Goal: Information Seeking & Learning: Learn about a topic

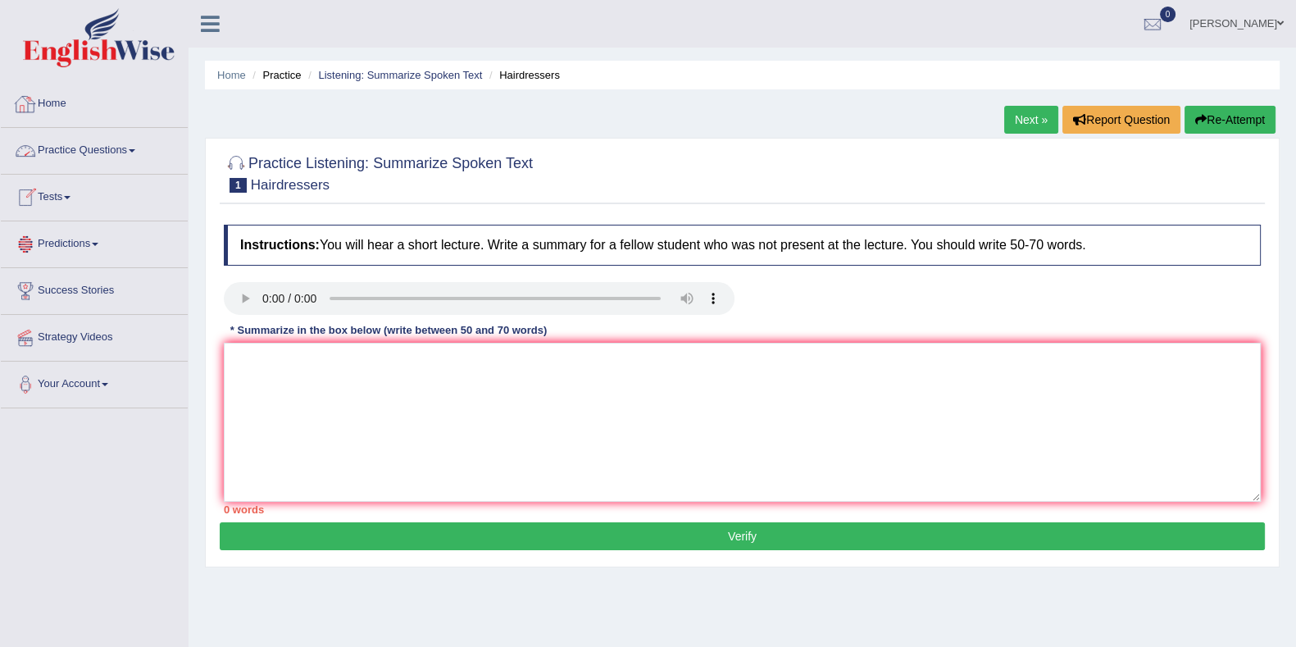
click at [83, 145] on link "Practice Questions" at bounding box center [94, 148] width 187 height 41
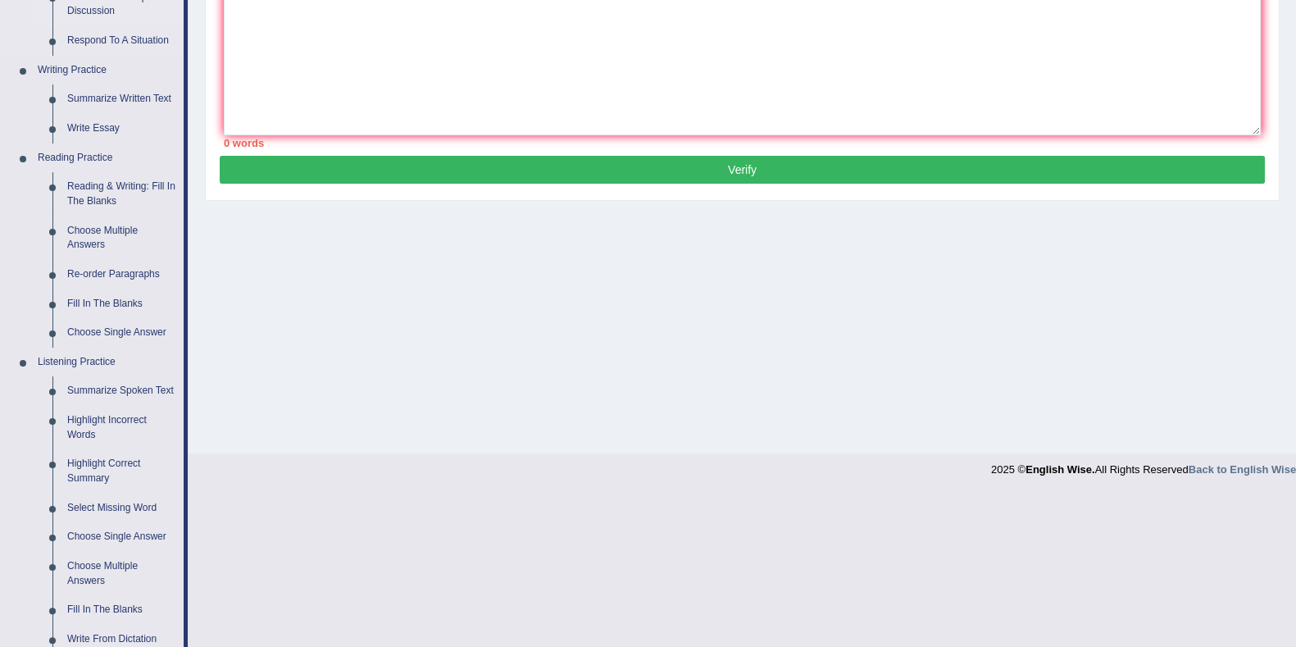
scroll to position [512, 0]
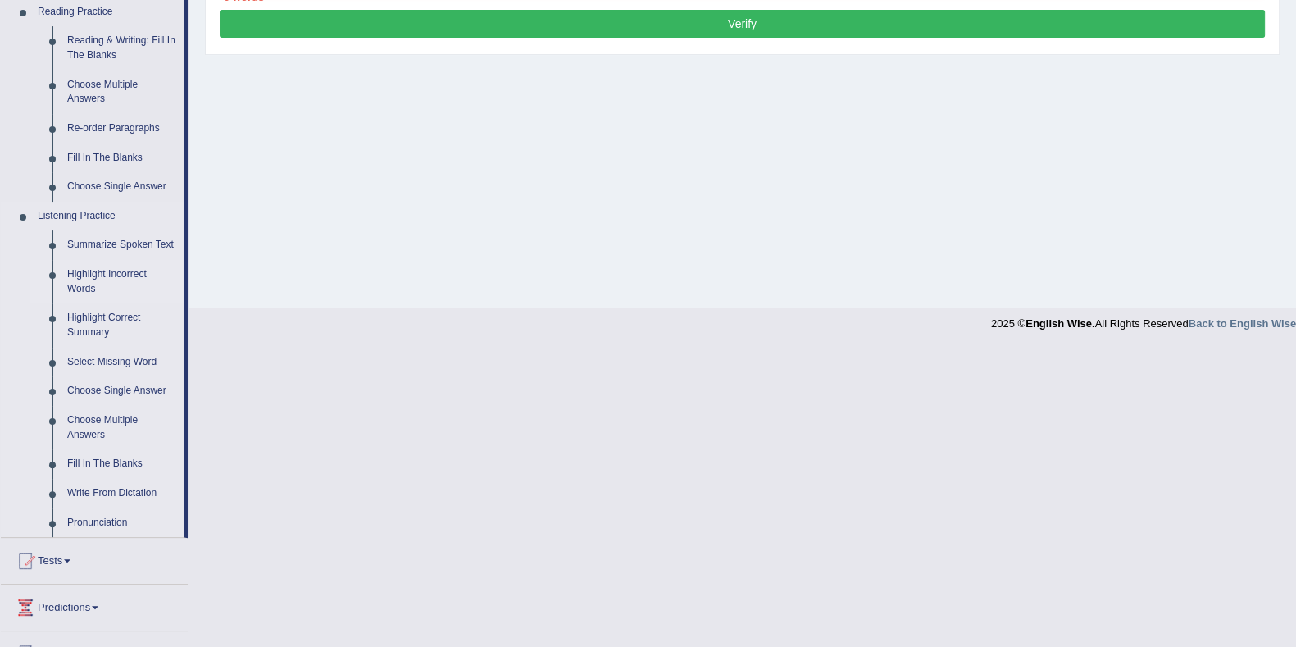
click at [110, 276] on link "Highlight Incorrect Words" at bounding box center [122, 281] width 124 height 43
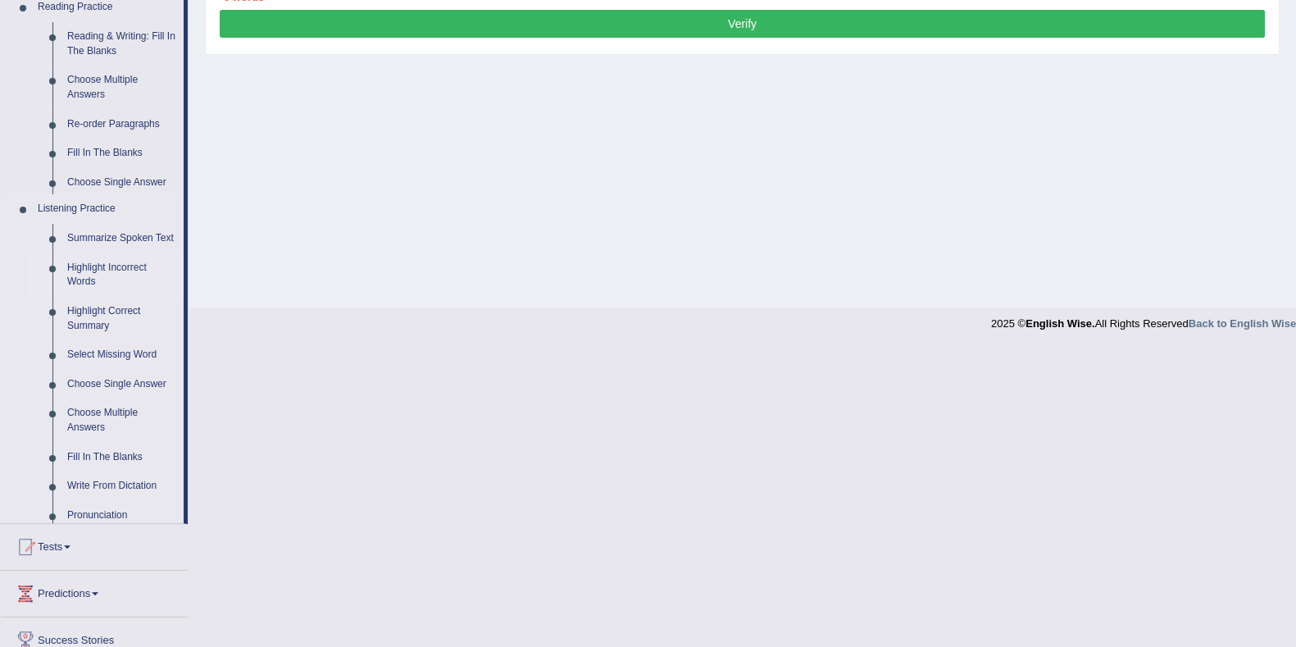
scroll to position [213, 0]
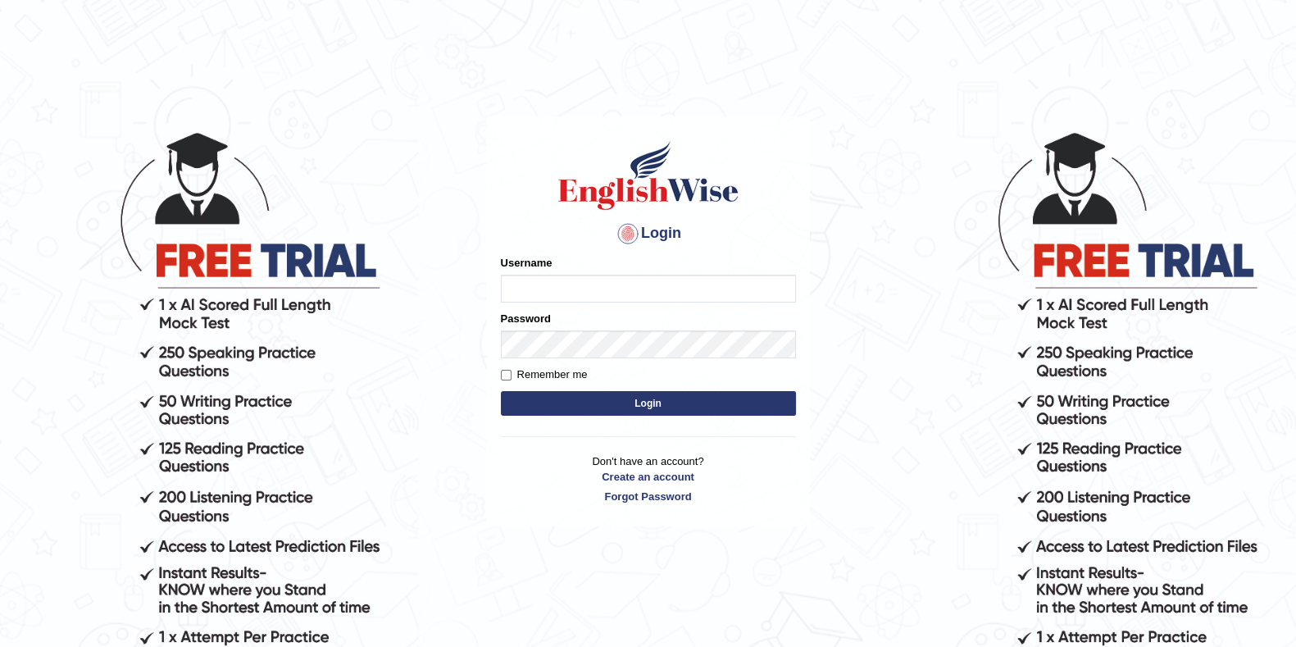
type input "eduardo_pte"
click at [607, 407] on button "Login" at bounding box center [648, 403] width 295 height 25
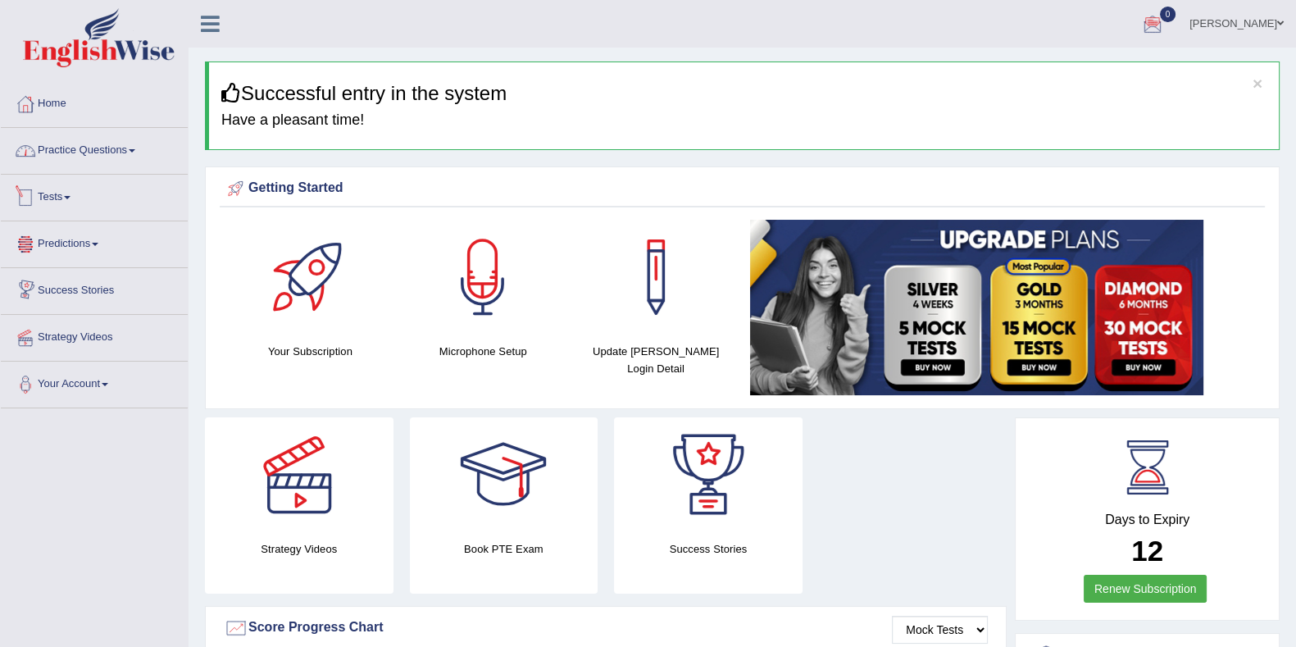
click at [94, 154] on link "Practice Questions" at bounding box center [94, 148] width 187 height 41
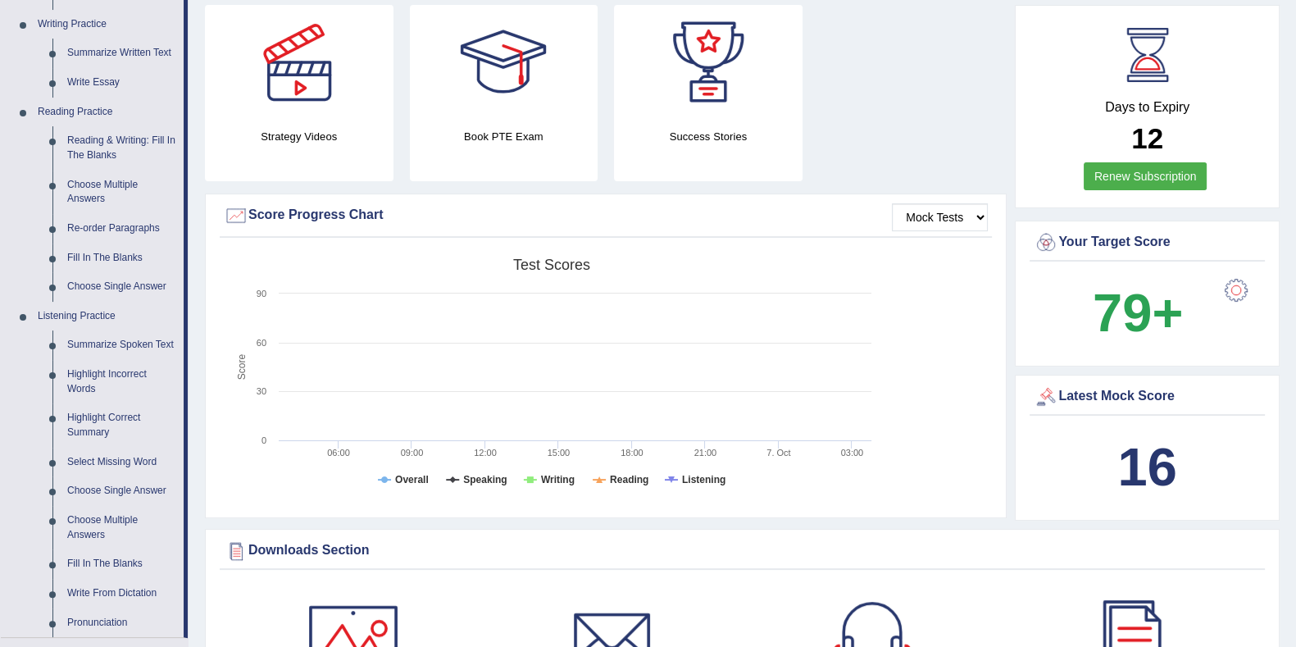
scroll to position [409, 0]
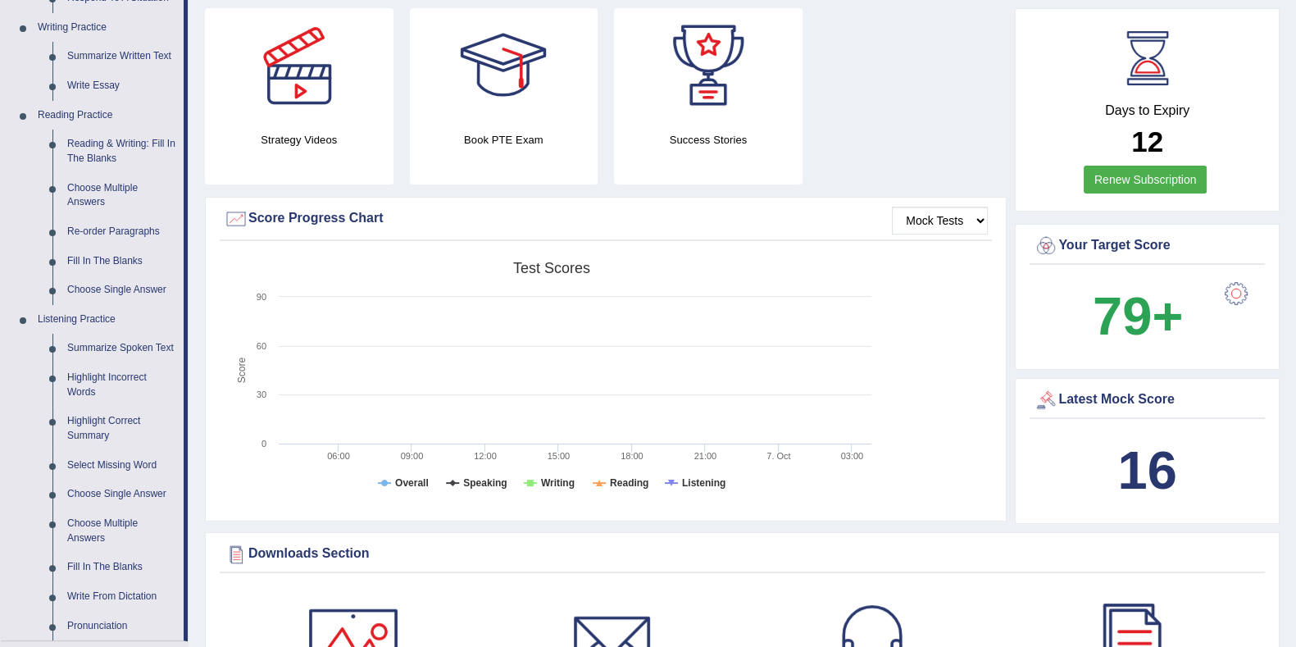
click at [694, 270] on rect at bounding box center [552, 380] width 656 height 254
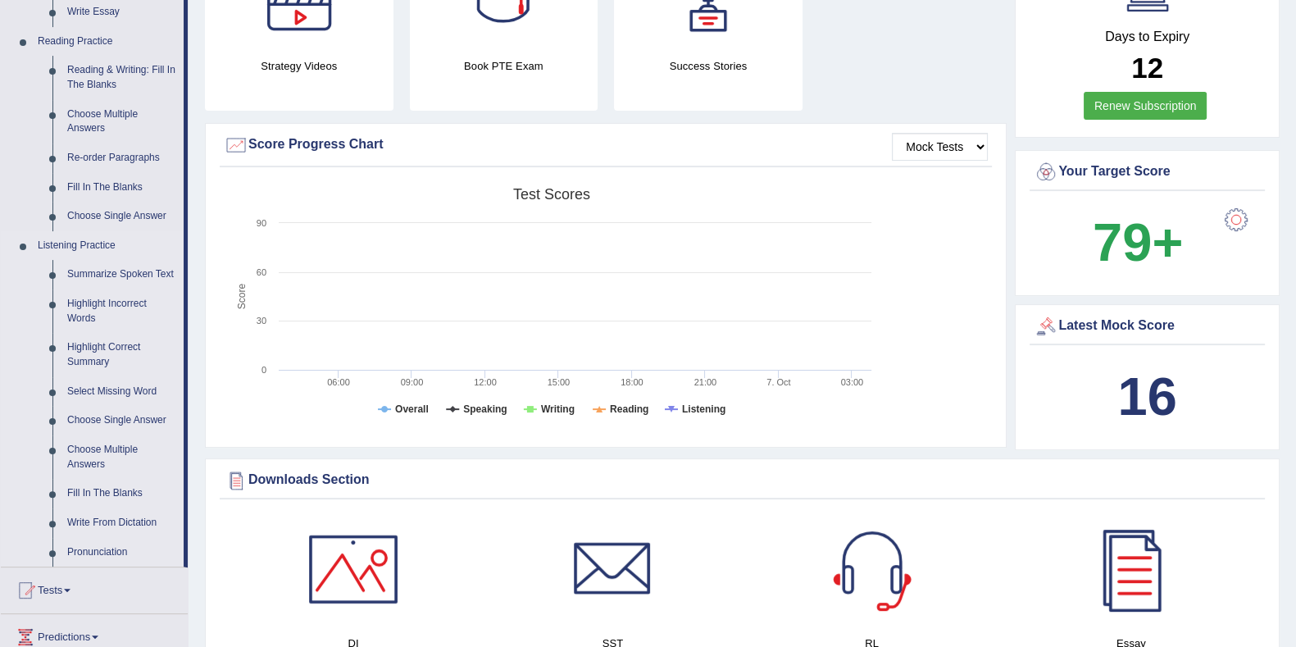
scroll to position [512, 0]
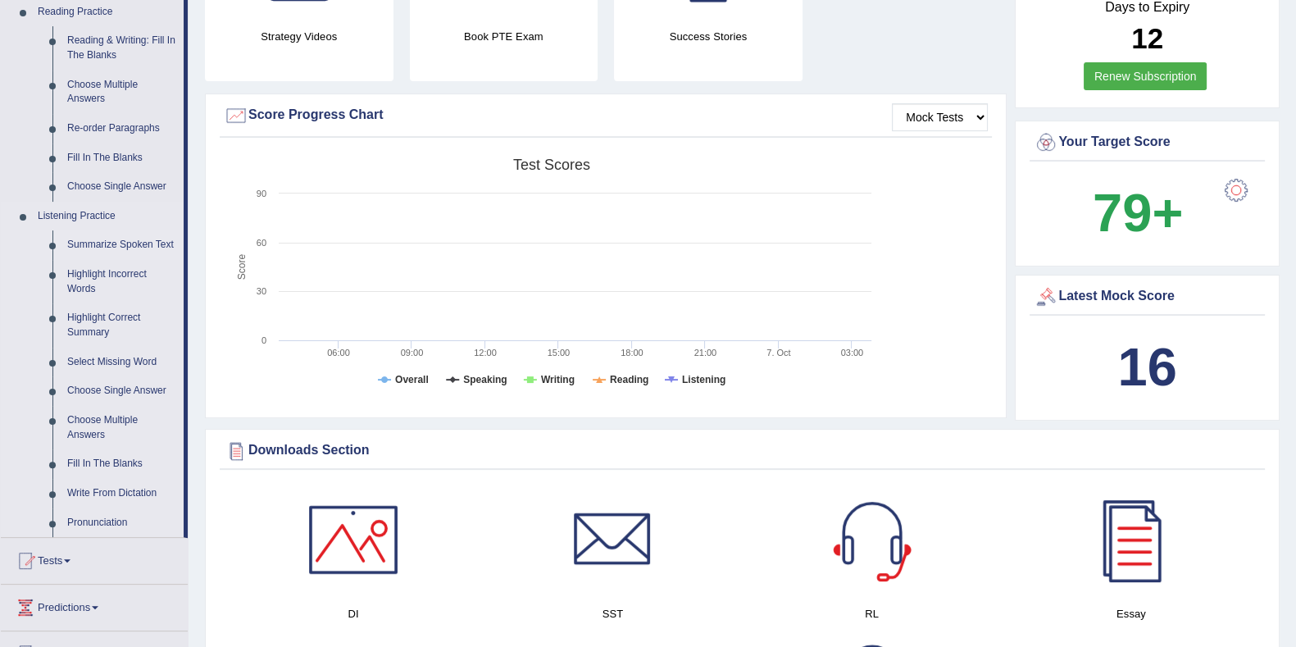
click at [119, 248] on link "Summarize Spoken Text" at bounding box center [122, 245] width 124 height 30
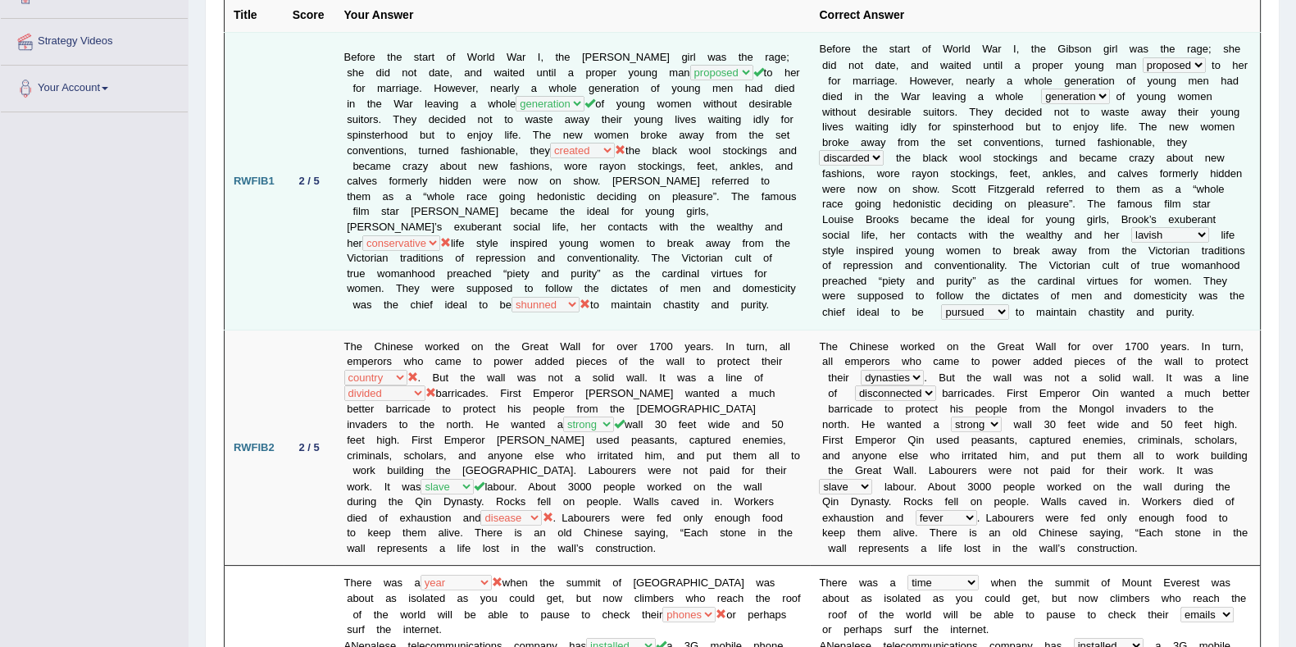
scroll to position [409, 0]
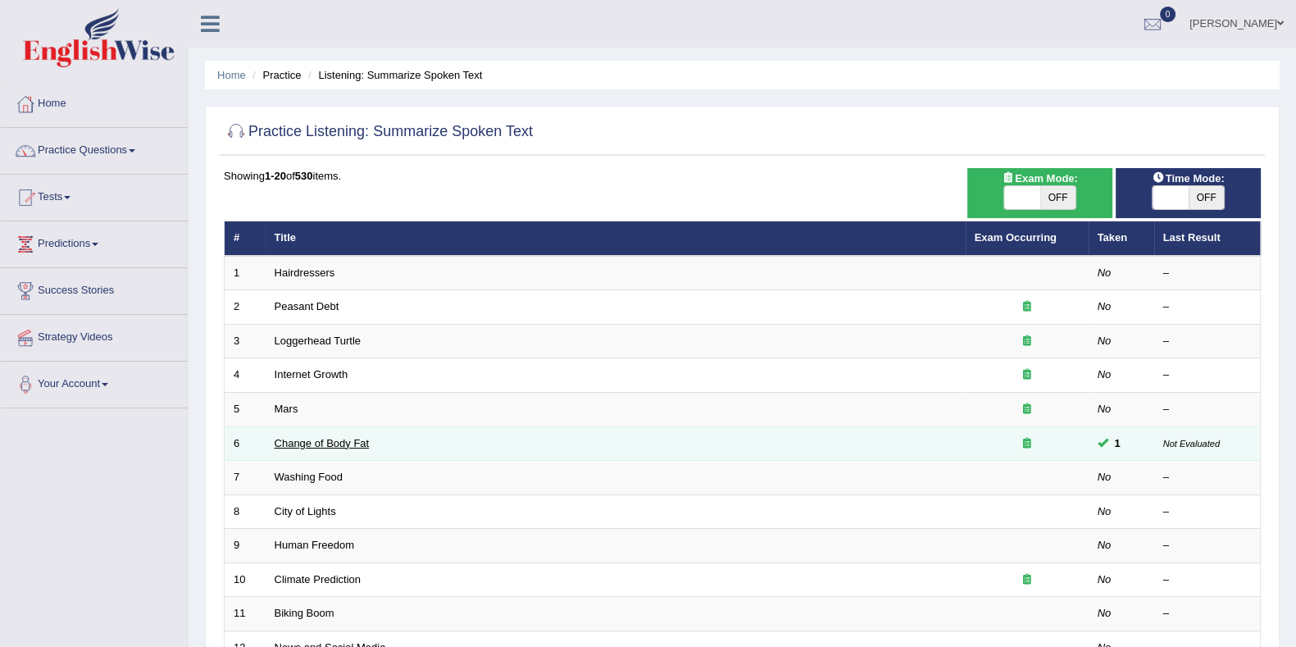
click at [330, 446] on link "Change of Body Fat" at bounding box center [322, 443] width 95 height 12
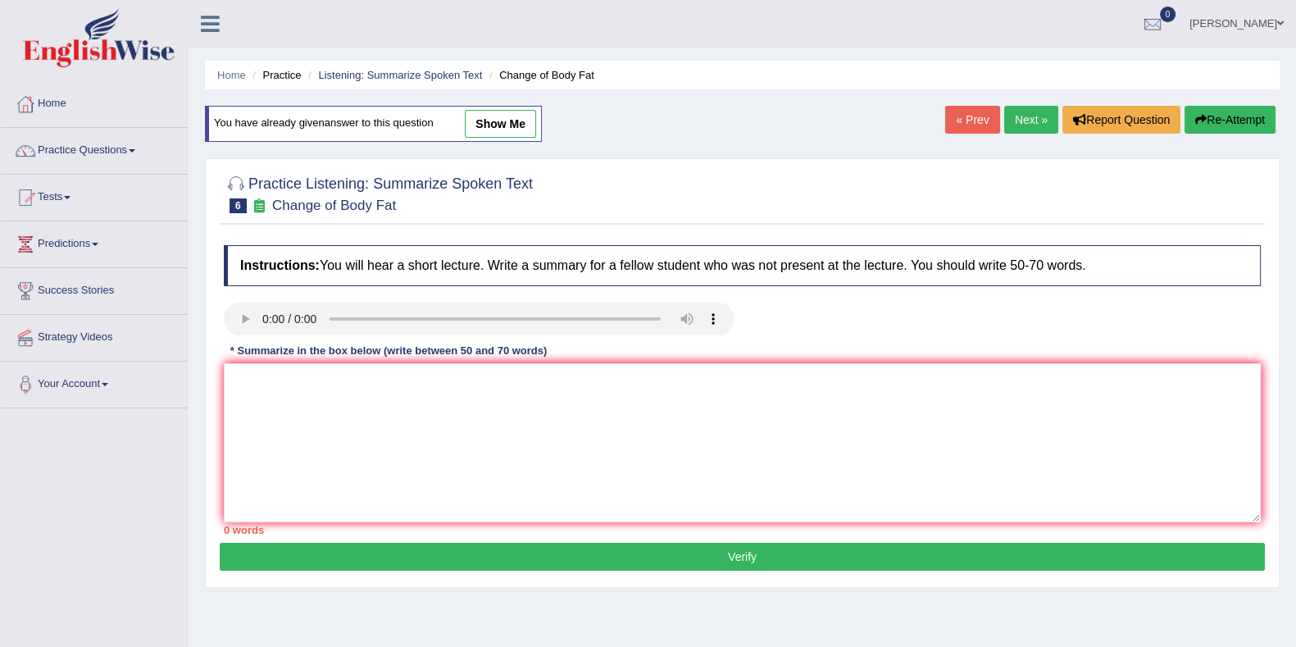
click at [492, 128] on link "show me" at bounding box center [500, 124] width 71 height 28
type textarea "The speaker provided a comprehensive overview of losing fat, highlighting sever…"
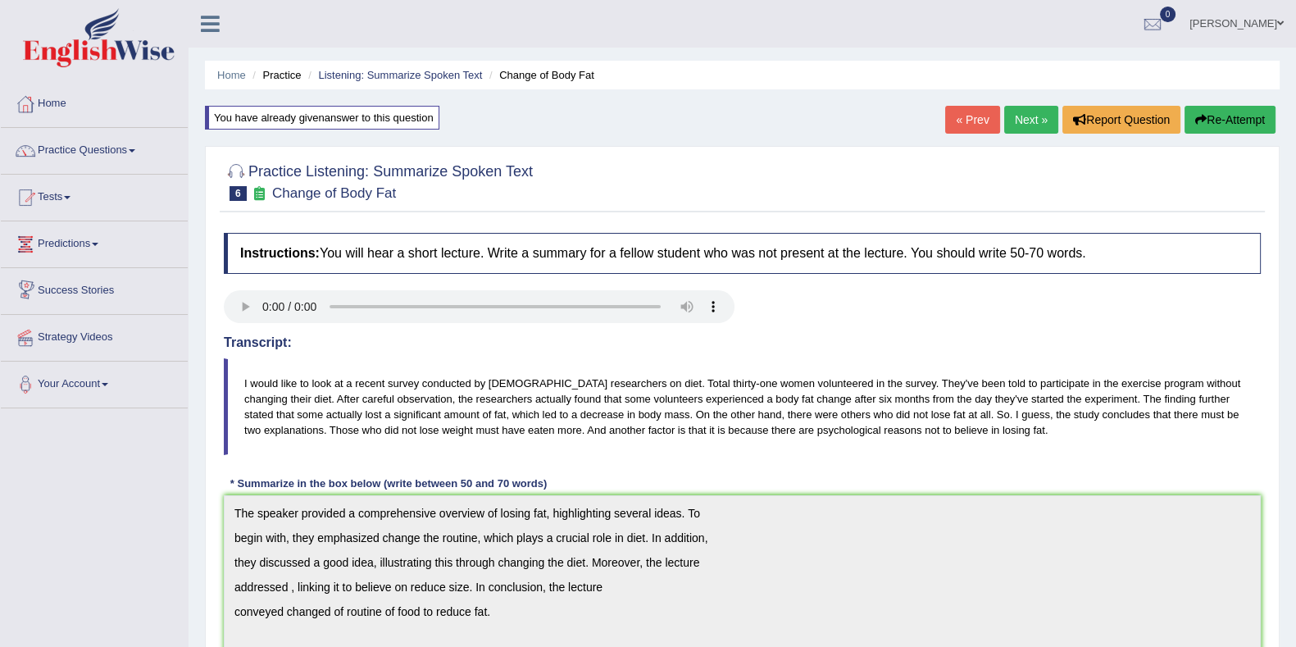
click at [93, 156] on link "Practice Questions" at bounding box center [94, 148] width 187 height 41
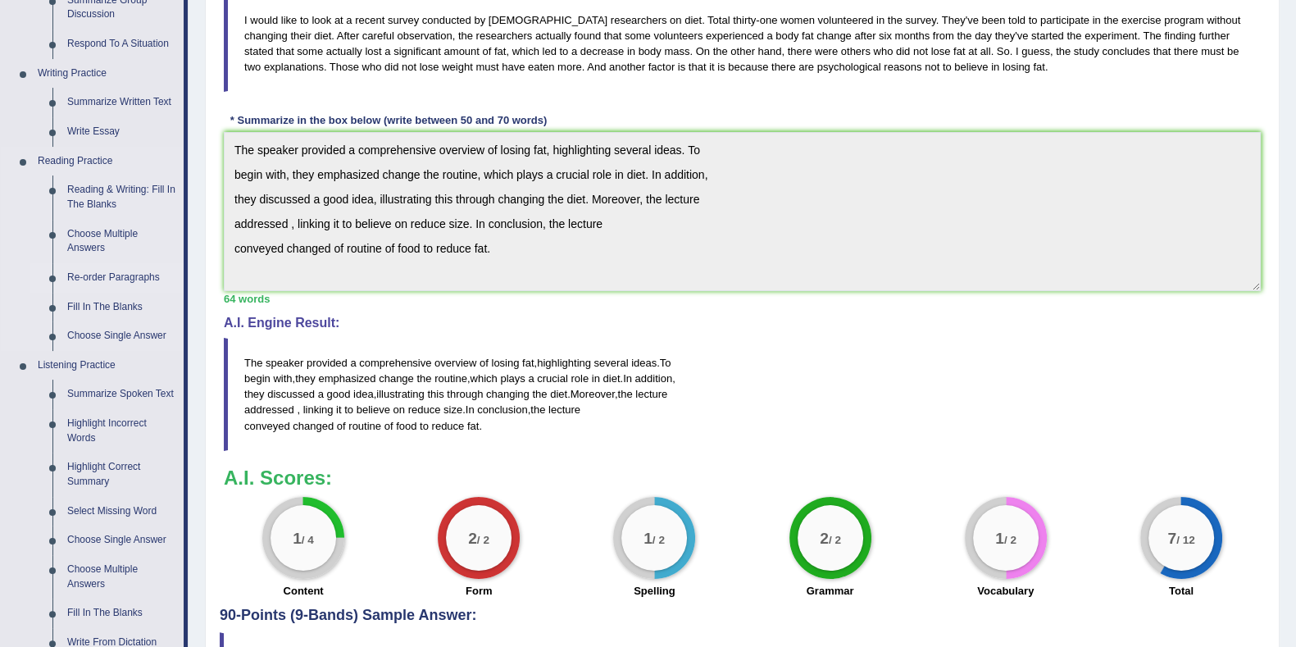
scroll to position [409, 0]
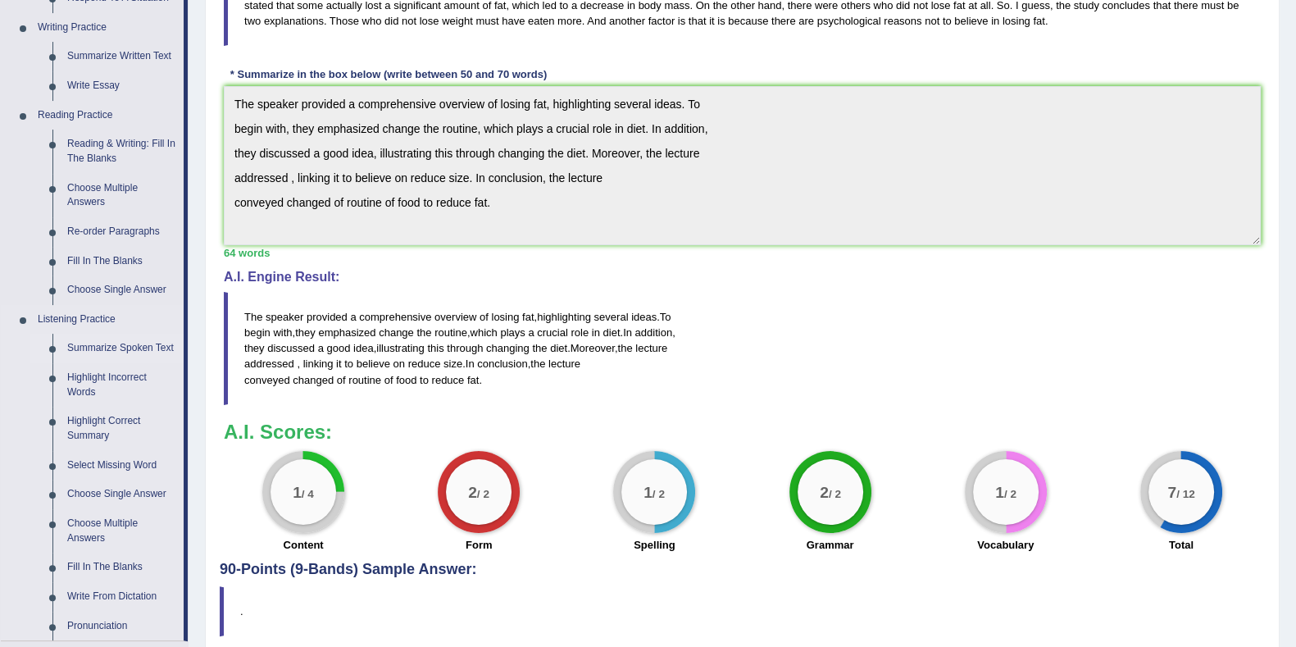
click at [112, 346] on link "Summarize Spoken Text" at bounding box center [122, 349] width 124 height 30
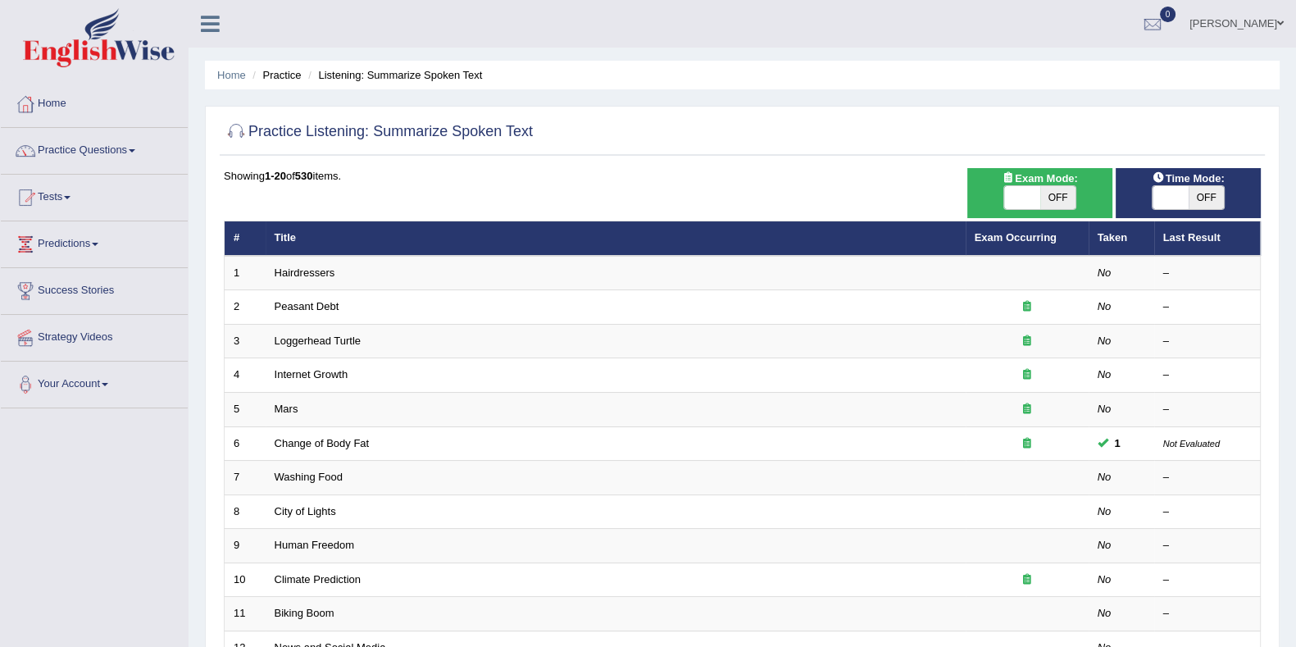
click at [1104, 235] on th "Taken" at bounding box center [1122, 238] width 66 height 34
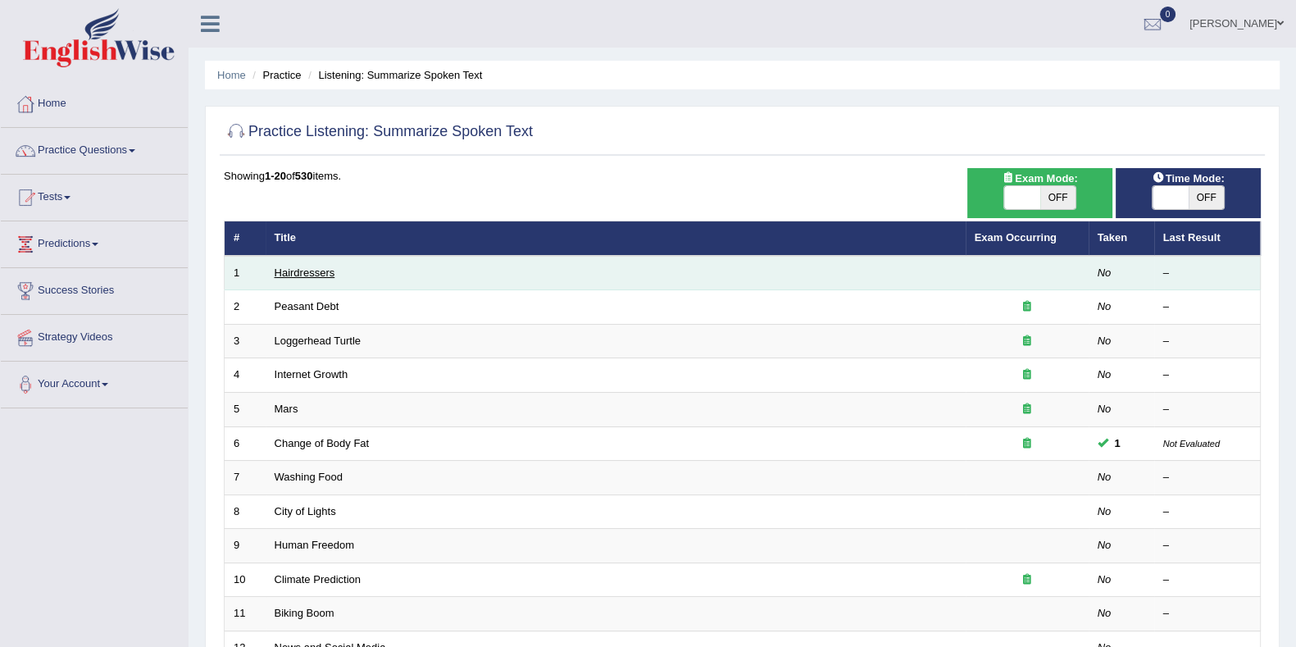
click at [298, 271] on link "Hairdressers" at bounding box center [305, 272] width 61 height 12
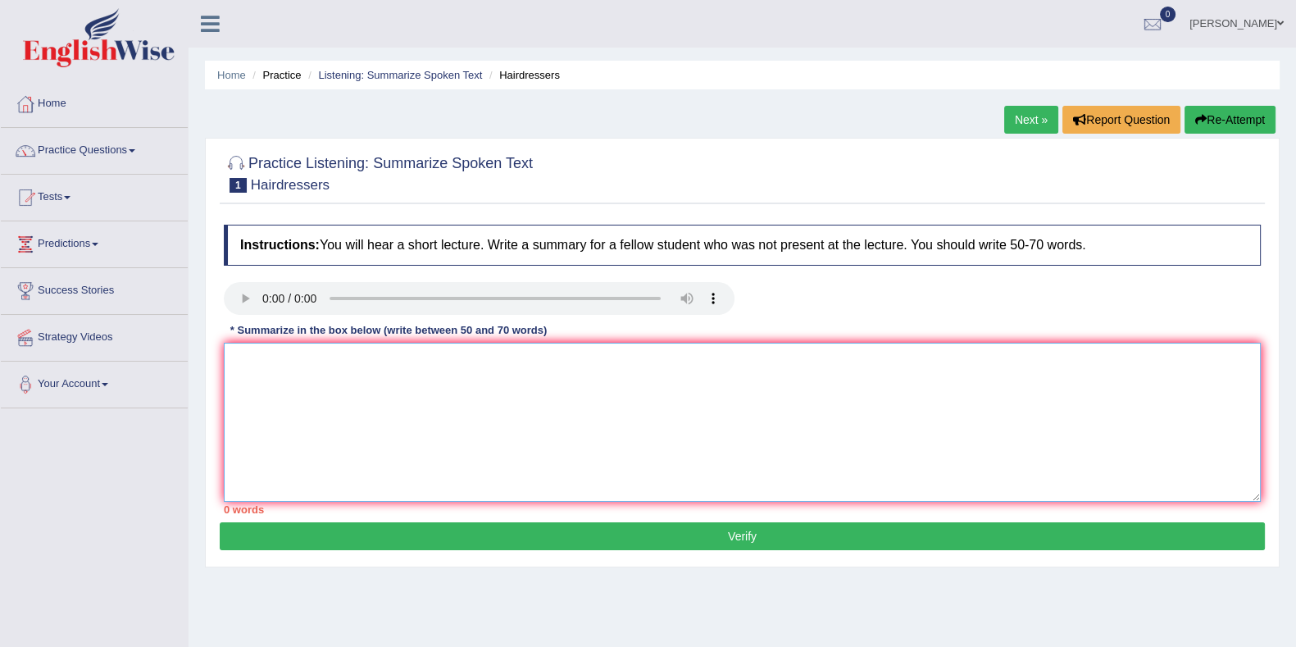
click at [298, 396] on textarea at bounding box center [742, 422] width 1037 height 159
type textarea "T"
type textarea "The speaker"
click at [135, 149] on span at bounding box center [132, 150] width 7 height 3
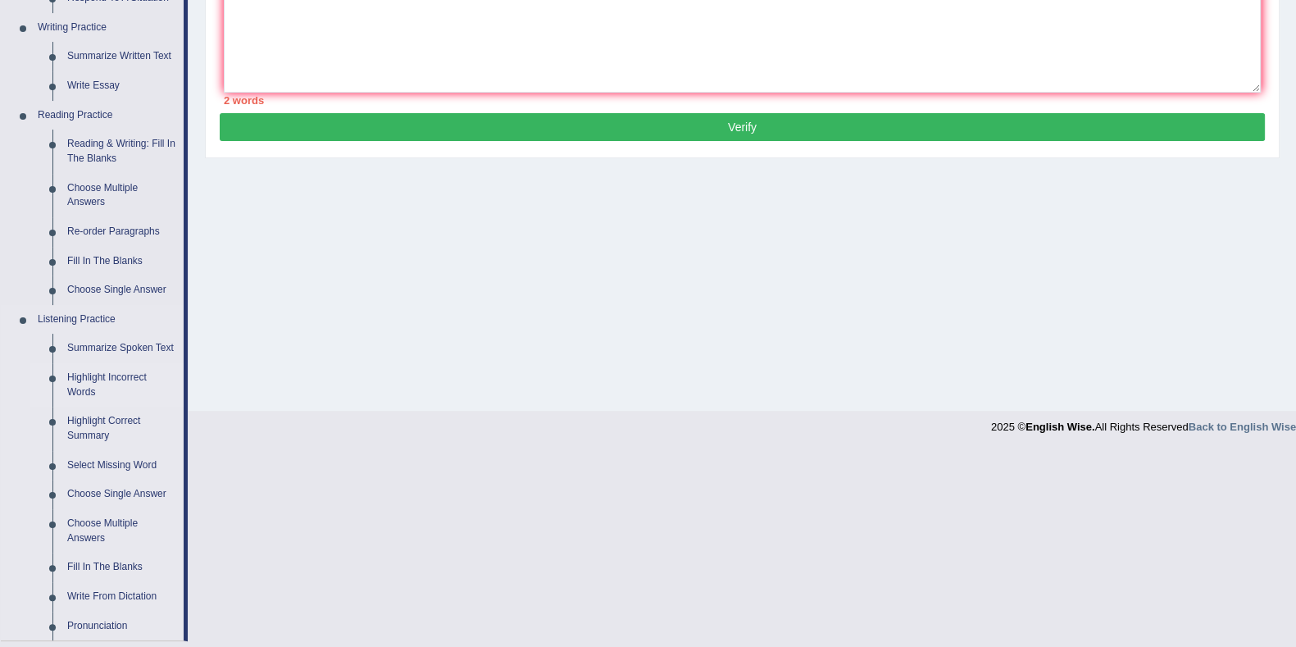
scroll to position [615, 0]
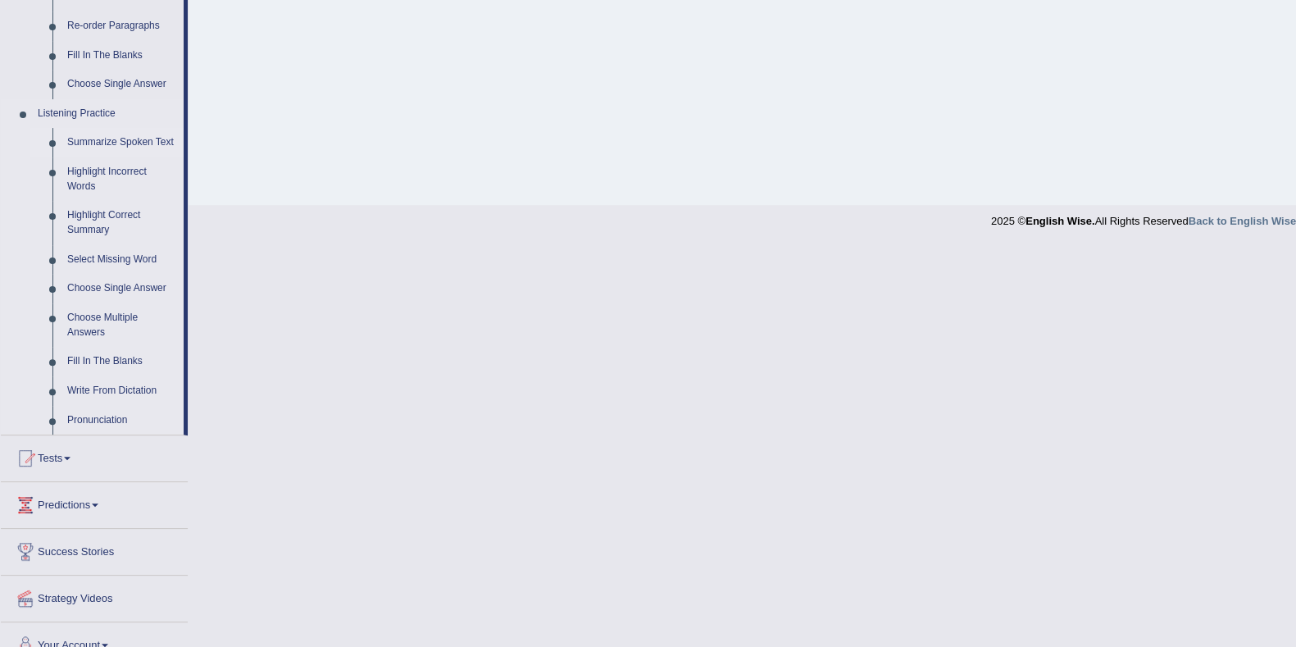
click at [102, 133] on link "Summarize Spoken Text" at bounding box center [122, 143] width 124 height 30
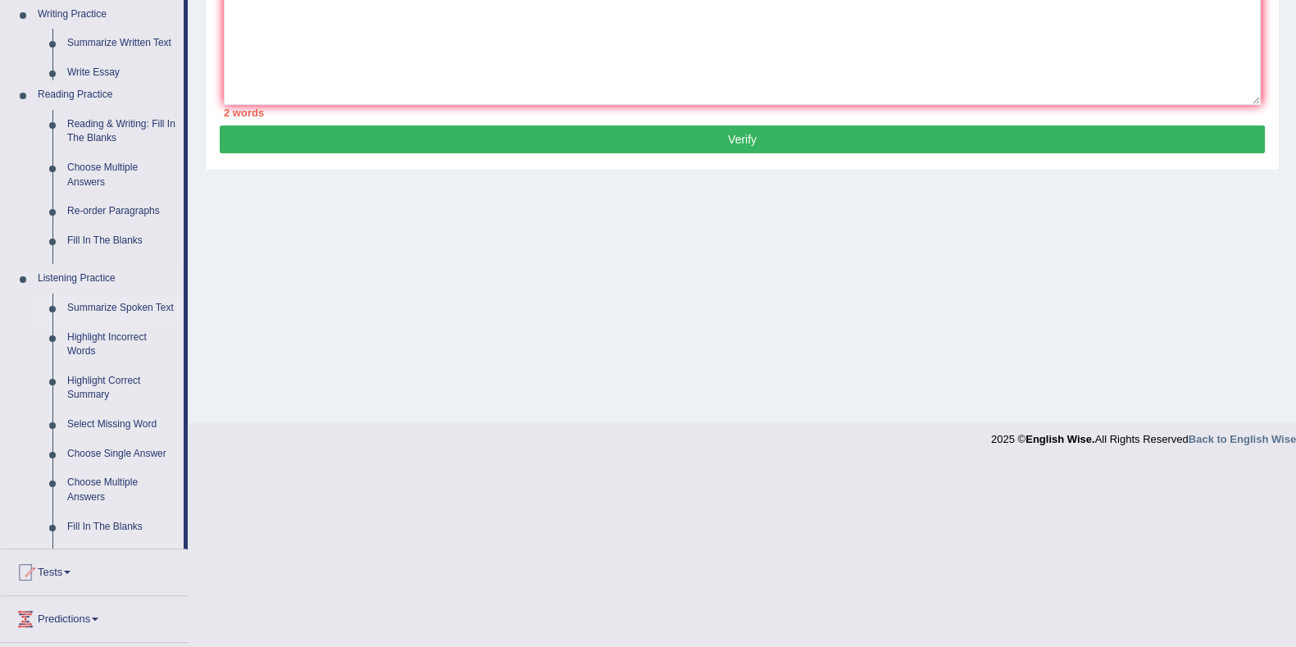
scroll to position [213, 0]
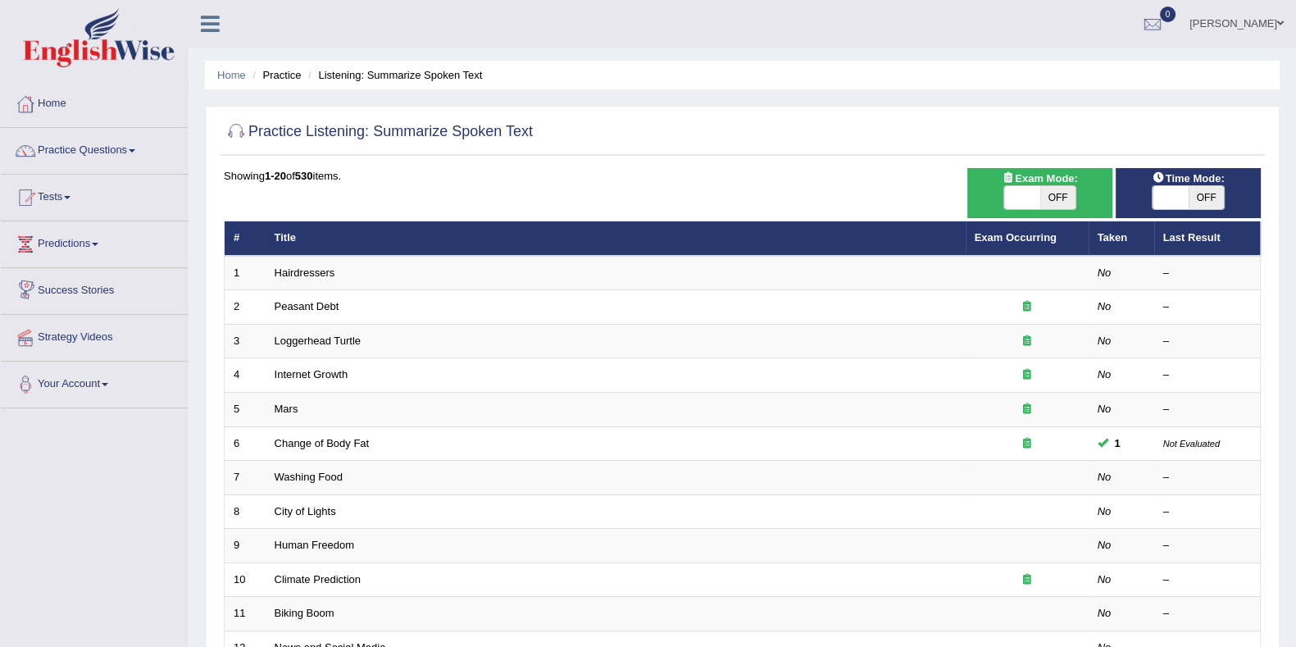
click at [1026, 228] on th "Exam Occurring" at bounding box center [1027, 238] width 123 height 34
click at [1022, 237] on link "Exam Occurring" at bounding box center [1016, 237] width 82 height 12
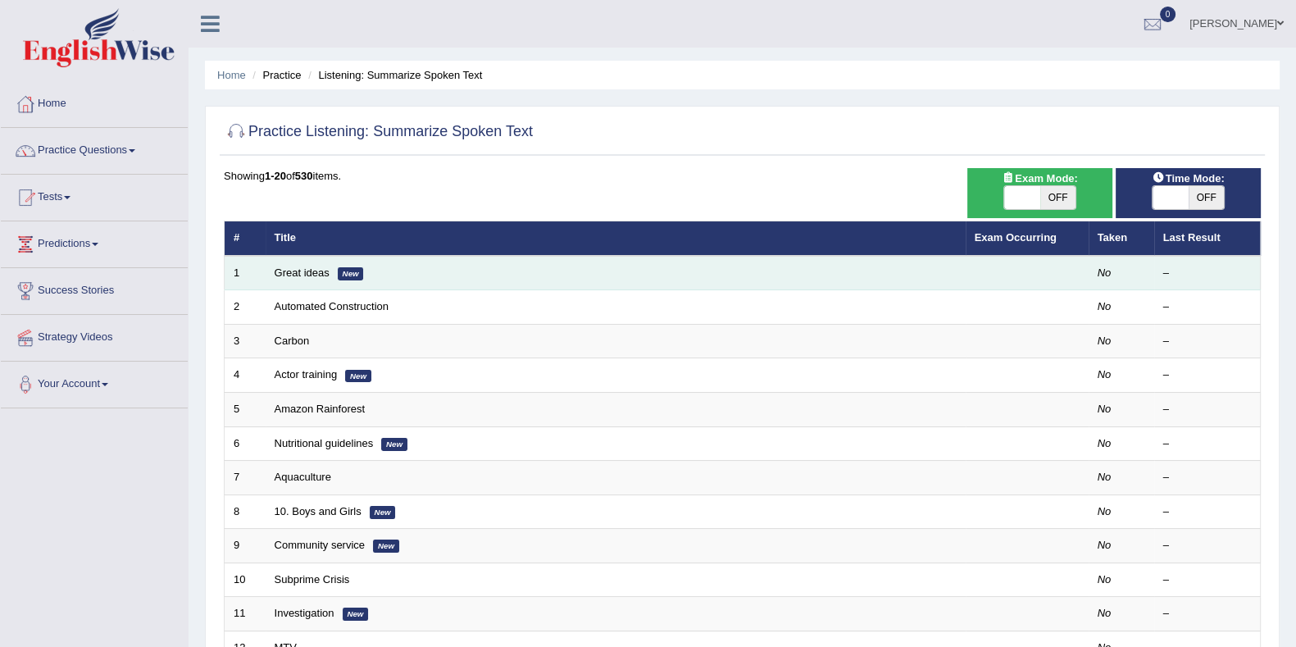
click at [287, 262] on td "Great ideas New" at bounding box center [616, 273] width 700 height 34
click at [290, 268] on link "Great ideas" at bounding box center [302, 272] width 55 height 12
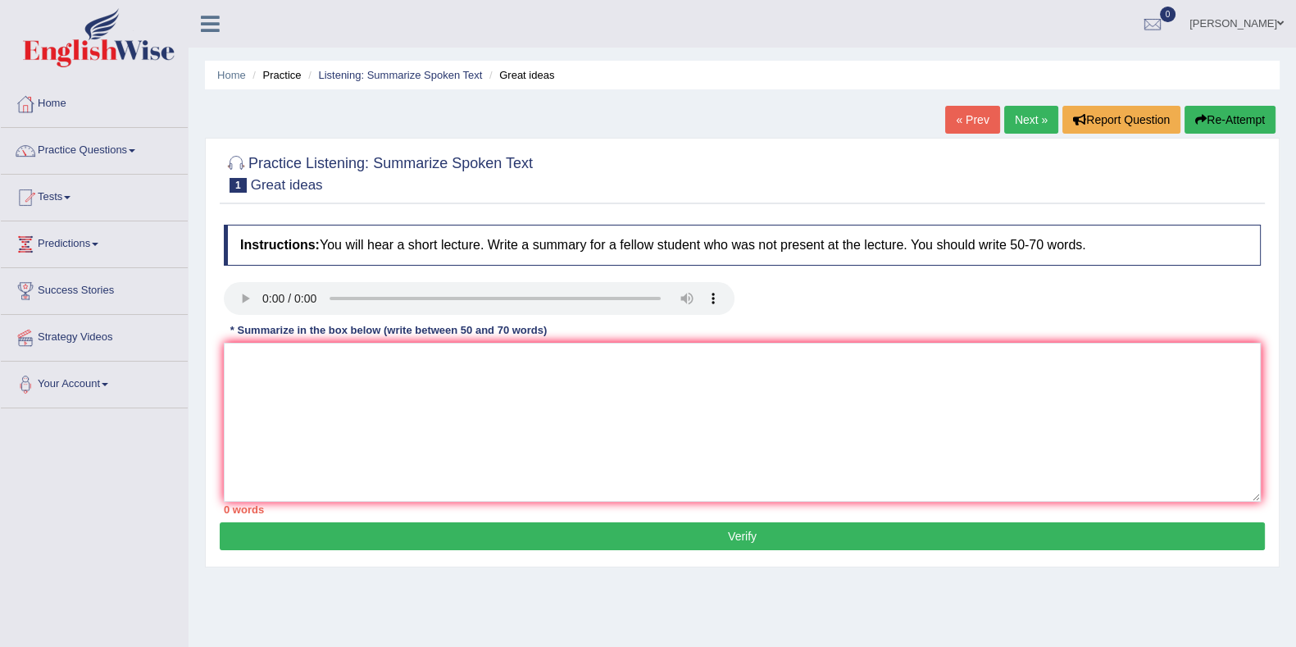
drag, startPoint x: 0, startPoint y: 0, endPoint x: 765, endPoint y: 162, distance: 781.9
click at [765, 162] on div at bounding box center [742, 173] width 1037 height 50
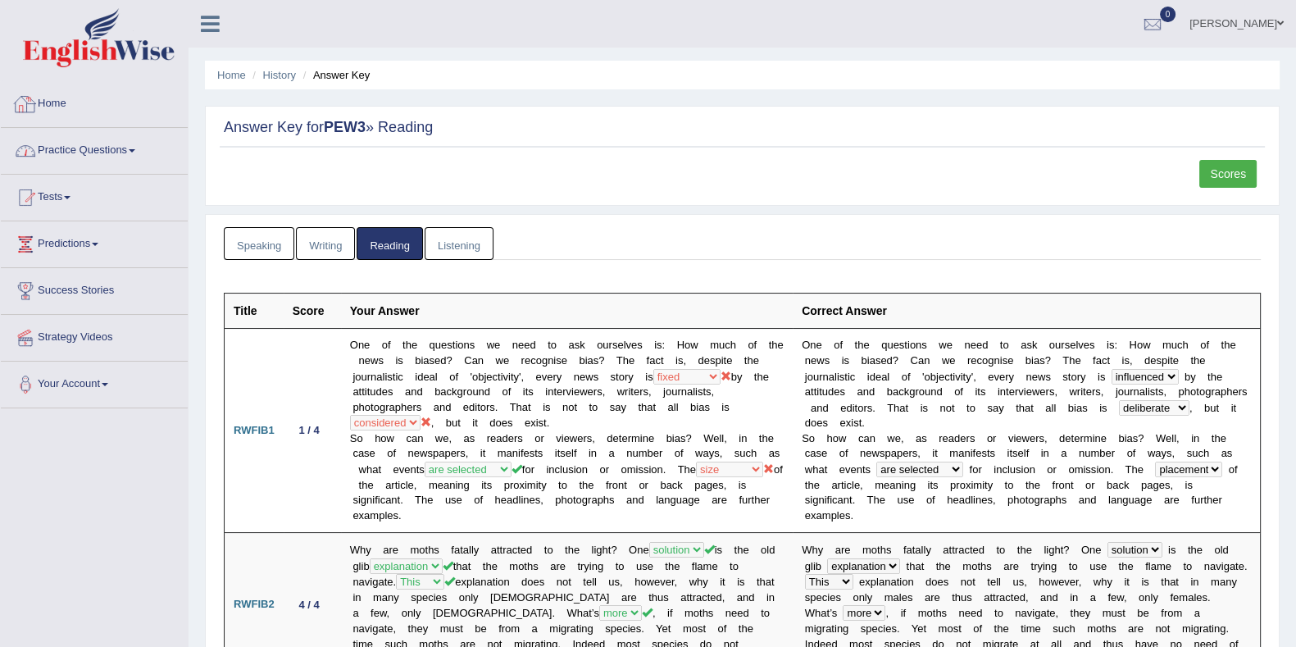
click at [80, 113] on link "Home" at bounding box center [94, 101] width 187 height 41
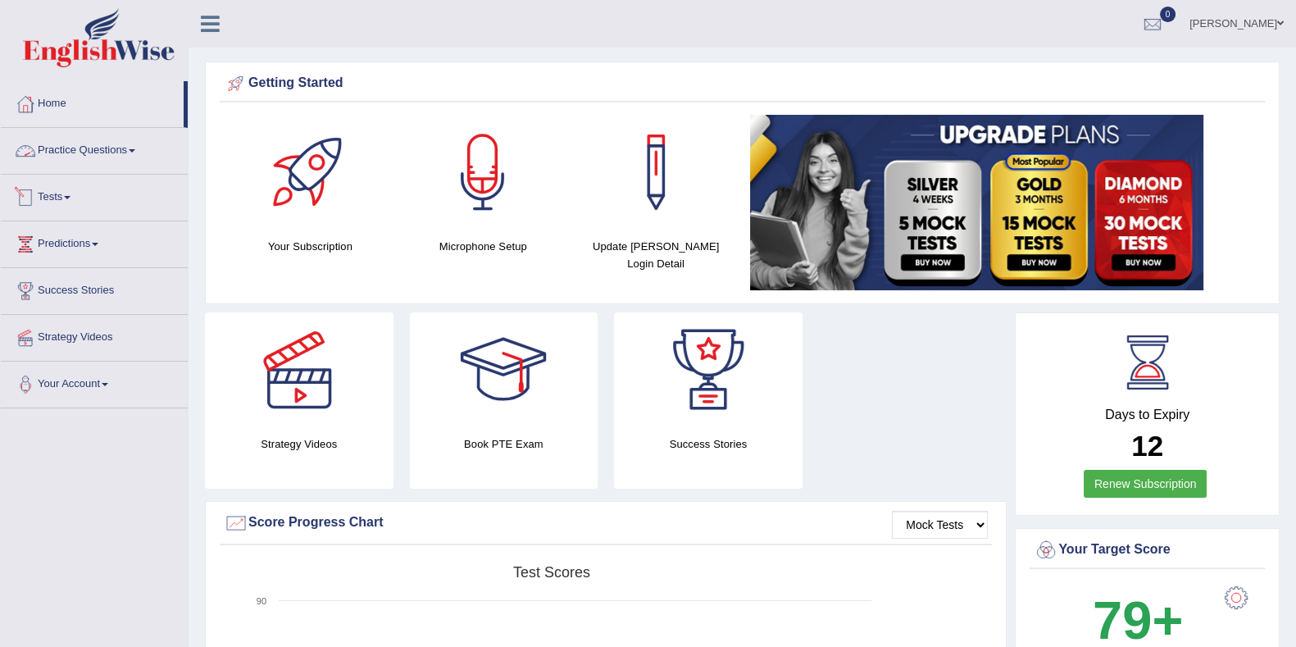
click at [126, 157] on link "Practice Questions" at bounding box center [94, 148] width 187 height 41
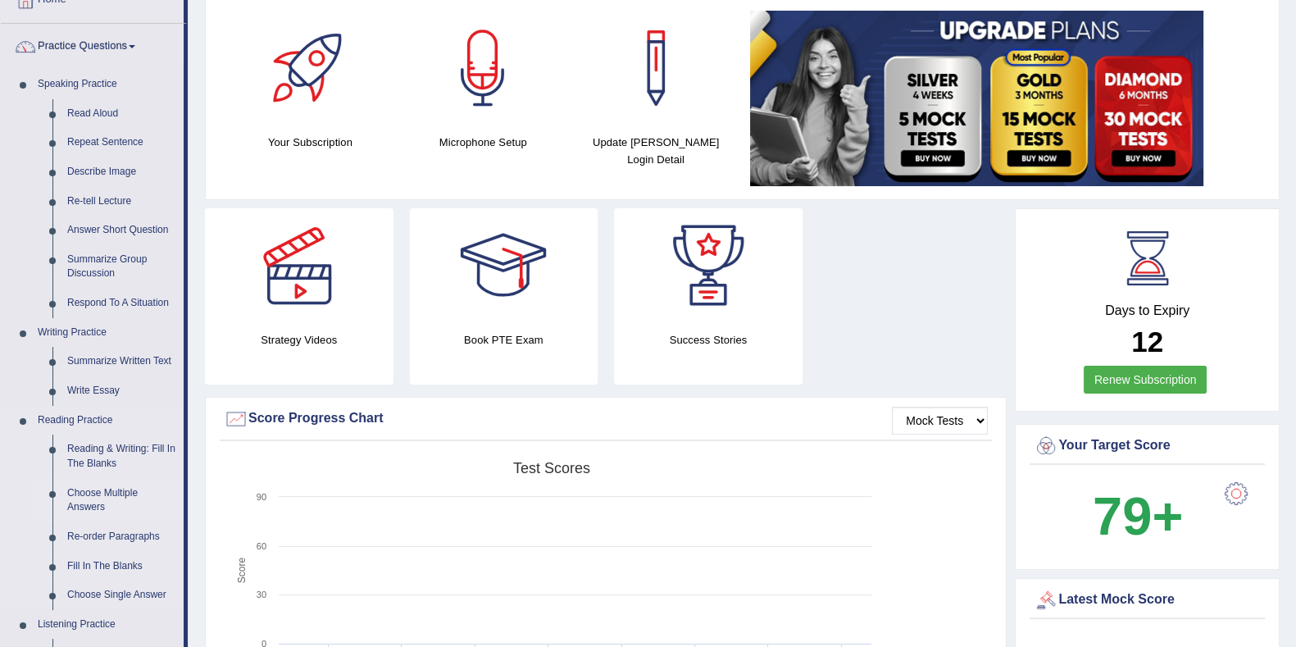
scroll to position [512, 0]
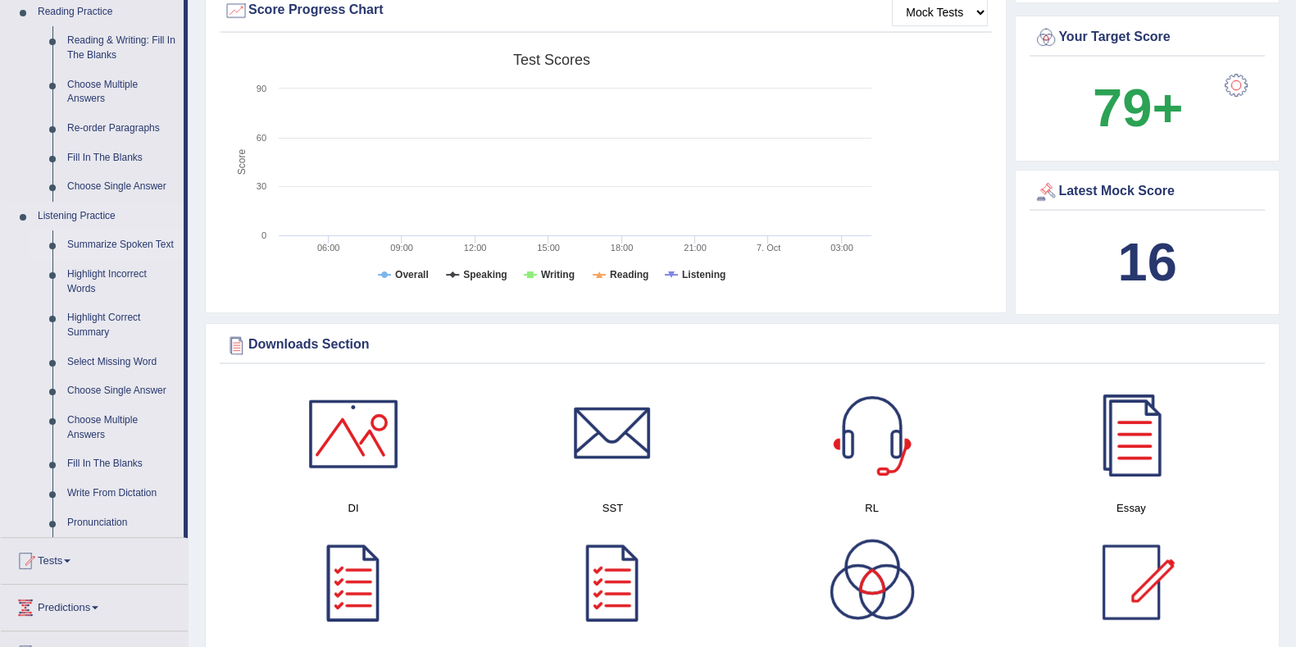
click at [102, 239] on link "Summarize Spoken Text" at bounding box center [122, 245] width 124 height 30
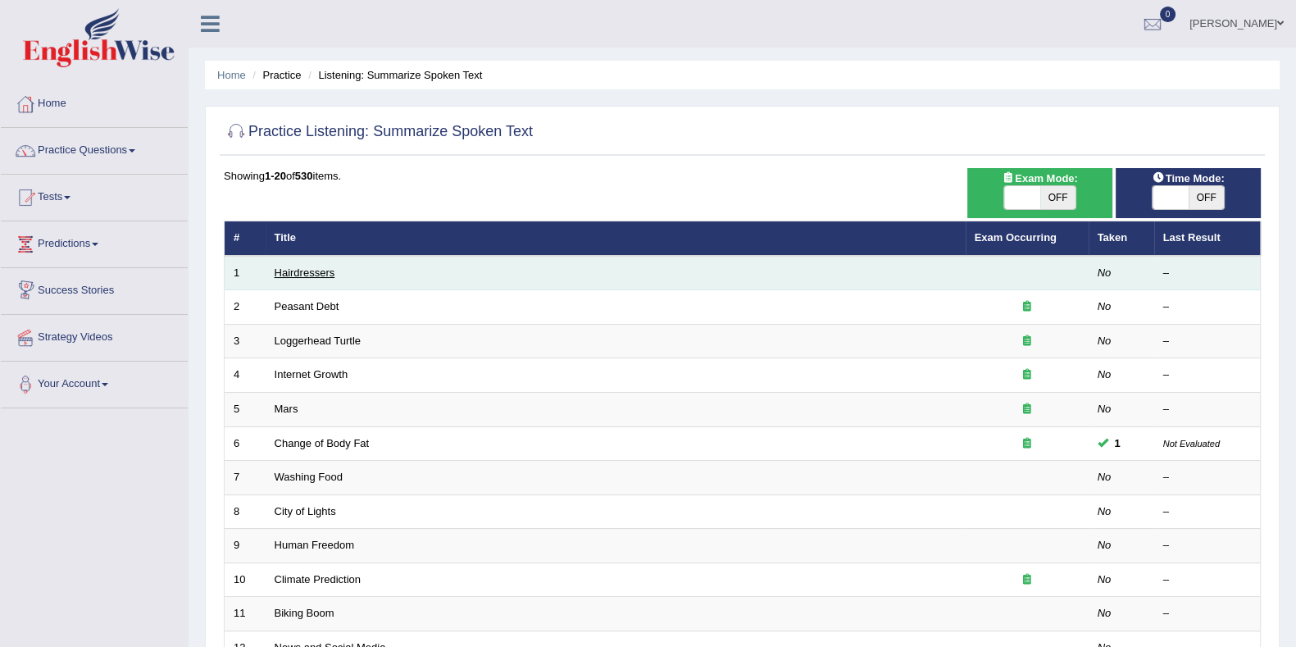
click at [303, 271] on link "Hairdressers" at bounding box center [305, 272] width 61 height 12
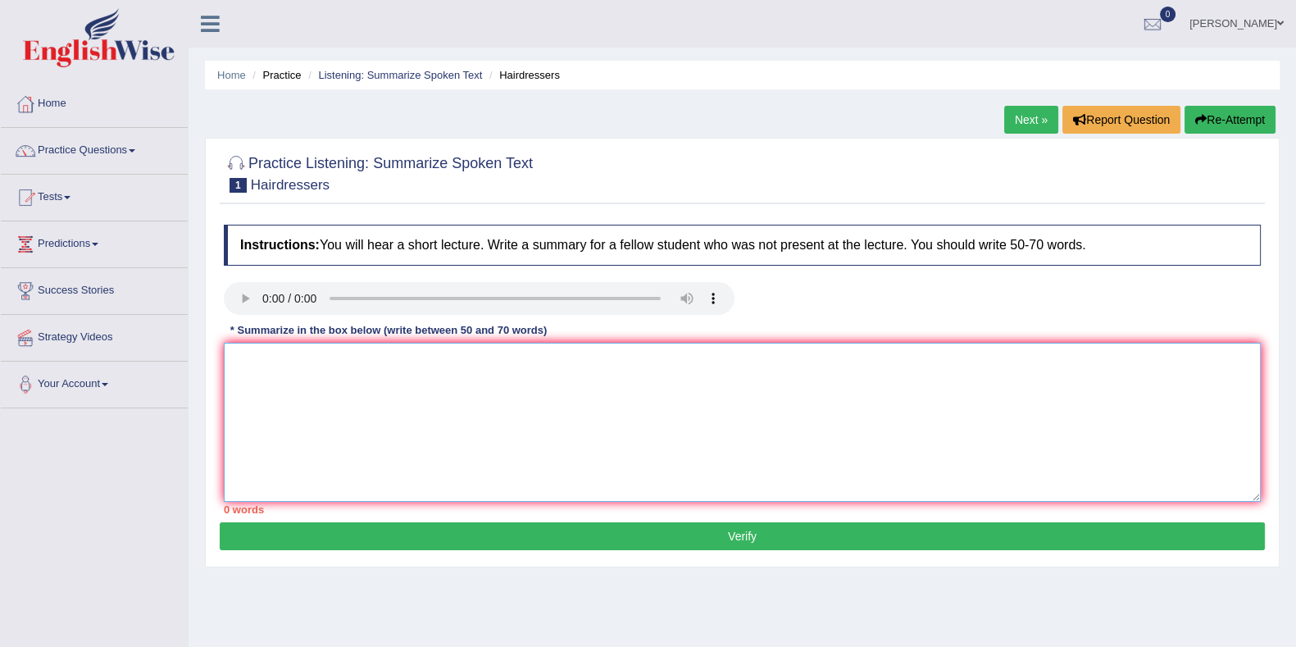
click at [285, 377] on textarea at bounding box center [742, 422] width 1037 height 159
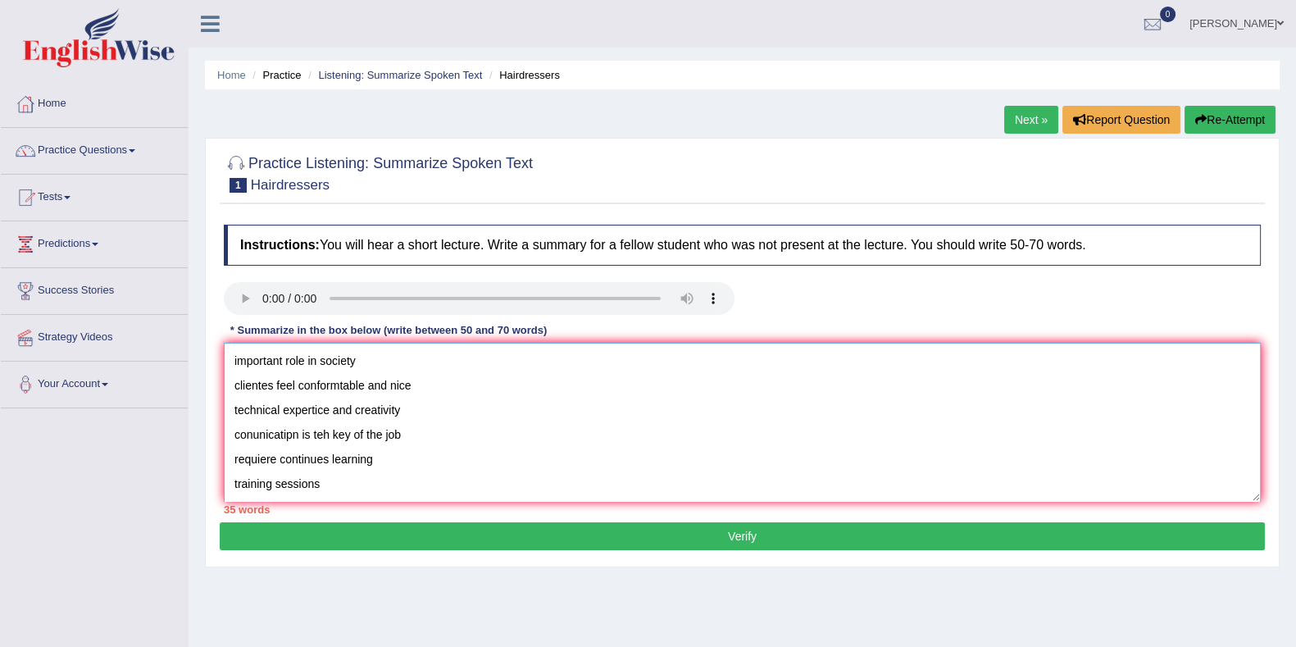
click at [225, 362] on textarea "important role in society clientes feel conformtable and nice technical experti…" at bounding box center [742, 422] width 1037 height 159
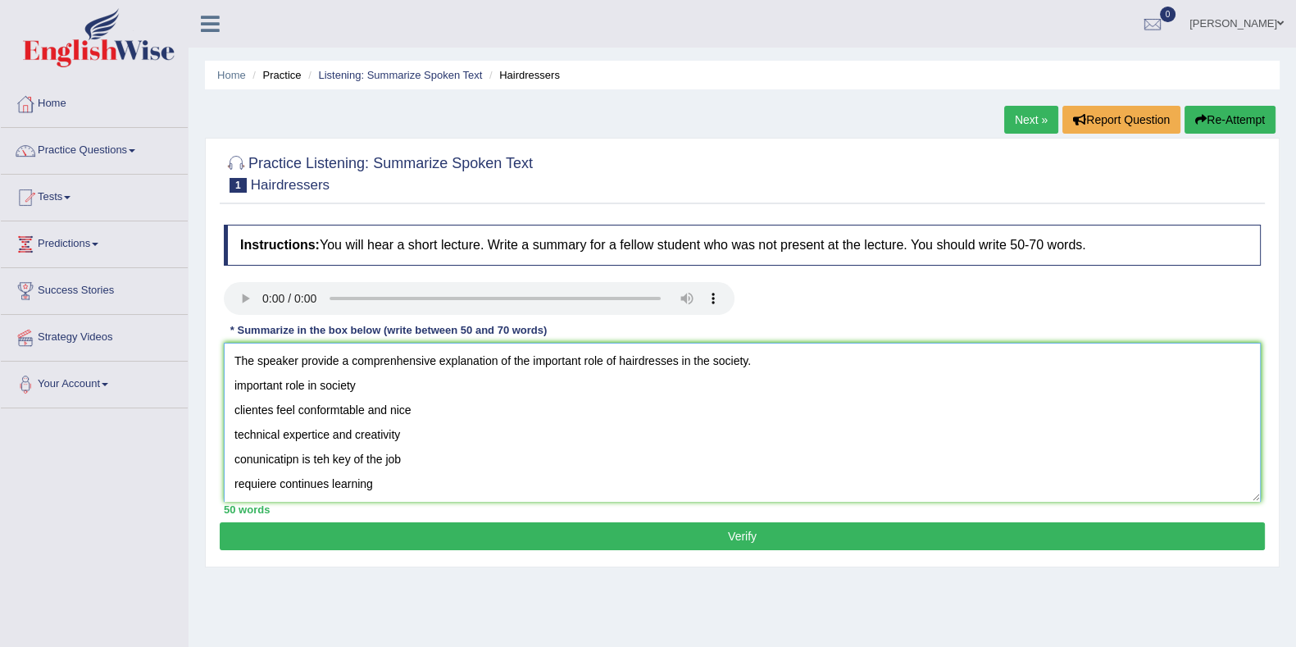
drag, startPoint x: 387, startPoint y: 392, endPoint x: 220, endPoint y: 383, distance: 167.5
click at [220, 383] on div "Instructions: You will hear a short lecture. Write a summary for a fellow stude…" at bounding box center [742, 369] width 1045 height 306
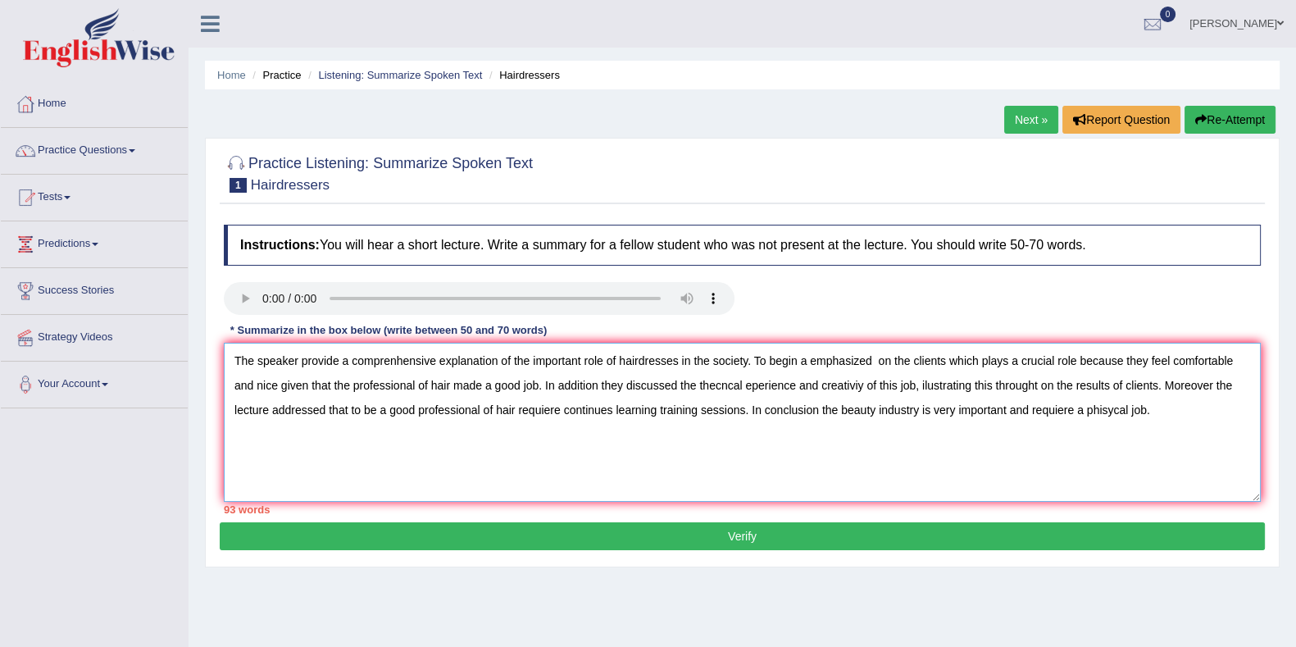
click at [1157, 387] on textarea "The speaker provide a comprenhensive explanation of the important role of haird…" at bounding box center [742, 422] width 1037 height 159
drag, startPoint x: 476, startPoint y: 411, endPoint x: 325, endPoint y: 416, distance: 150.1
click at [325, 416] on textarea "The speaker provide a comprenhensive explanation of the important role of haird…" at bounding box center [742, 422] width 1037 height 159
drag, startPoint x: 574, startPoint y: 411, endPoint x: 595, endPoint y: 399, distance: 24.2
click at [574, 411] on textarea "The speaker provide a comprenhensive explanation of the important role of haird…" at bounding box center [742, 422] width 1037 height 159
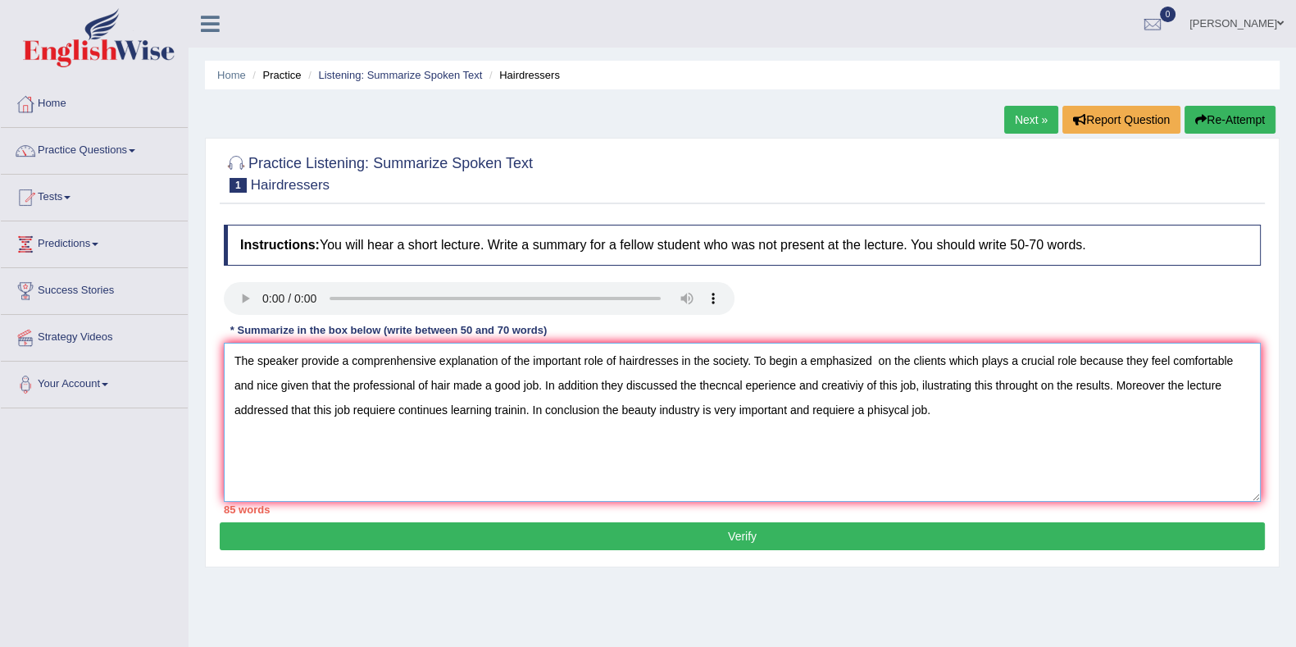
drag, startPoint x: 453, startPoint y: 384, endPoint x: 338, endPoint y: 389, distance: 115.7
click at [338, 389] on textarea "The speaker provide a comprenhensive explanation of the important role of haird…" at bounding box center [742, 422] width 1037 height 159
click at [621, 385] on textarea "The speaker provide a comprenhensive explanation of the important role of haird…" at bounding box center [742, 422] width 1037 height 159
click at [360, 413] on textarea "The speaker provide a comprenhensive explanation of the important role of haird…" at bounding box center [742, 422] width 1037 height 159
click at [725, 412] on textarea "The speaker provide a comprenhensive explanation of the important role of haird…" at bounding box center [742, 422] width 1037 height 159
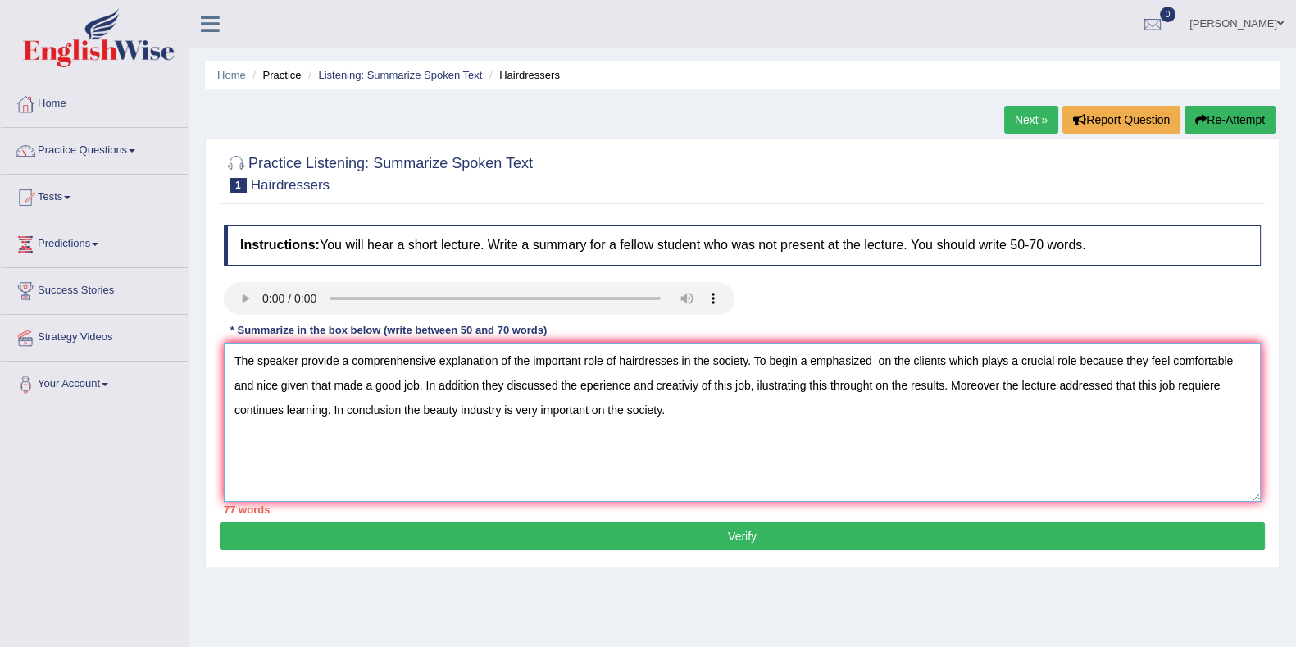
click at [587, 383] on textarea "The speaker provide a comprenhensive explanation of the important role of haird…" at bounding box center [742, 422] width 1037 height 159
click at [752, 384] on textarea "The speaker provide a comprenhensive explanation of the important role of haird…" at bounding box center [742, 422] width 1037 height 159
click at [337, 362] on textarea "The speaker provide a comprenhensive explanation of the important role of haird…" at bounding box center [742, 422] width 1037 height 159
click at [502, 357] on textarea "The speaker provided a comprenhensive explanation of the important role of hair…" at bounding box center [742, 422] width 1037 height 159
click at [444, 360] on textarea "The speaker provided a comprenhensive explanation of the important role of hair…" at bounding box center [742, 422] width 1037 height 159
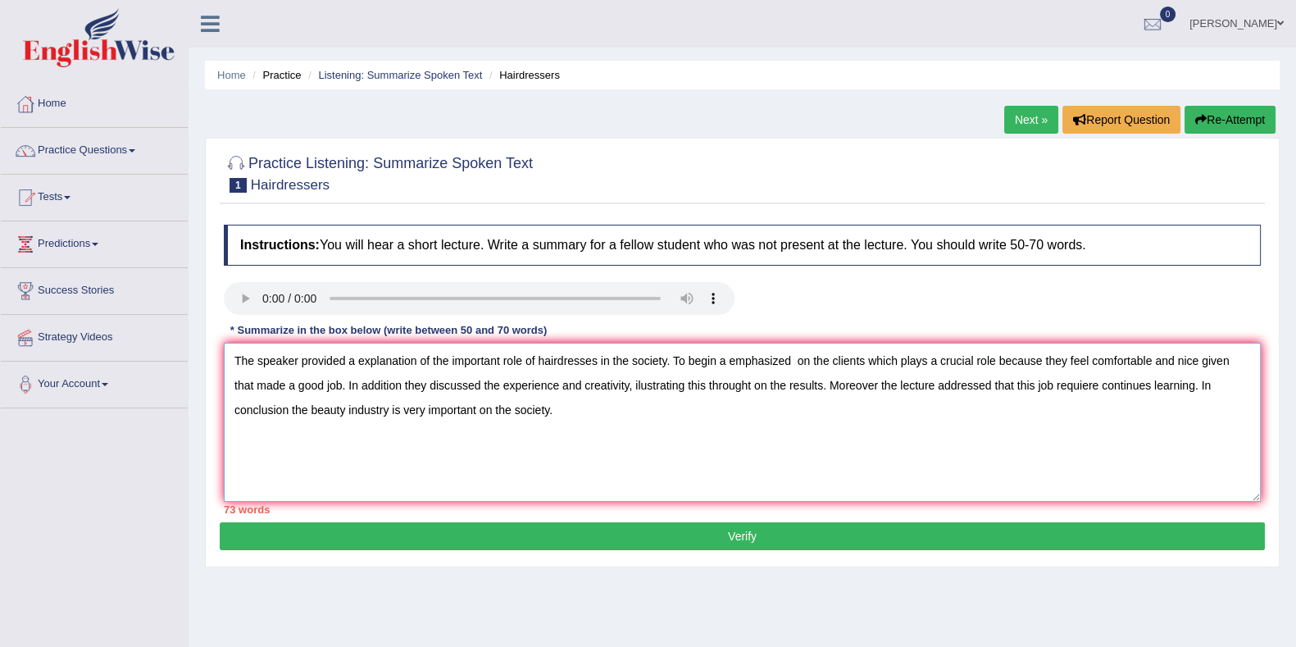
click at [664, 362] on textarea "The speaker provided a explanation of the important role of hairdresses in the …" at bounding box center [742, 422] width 1037 height 159
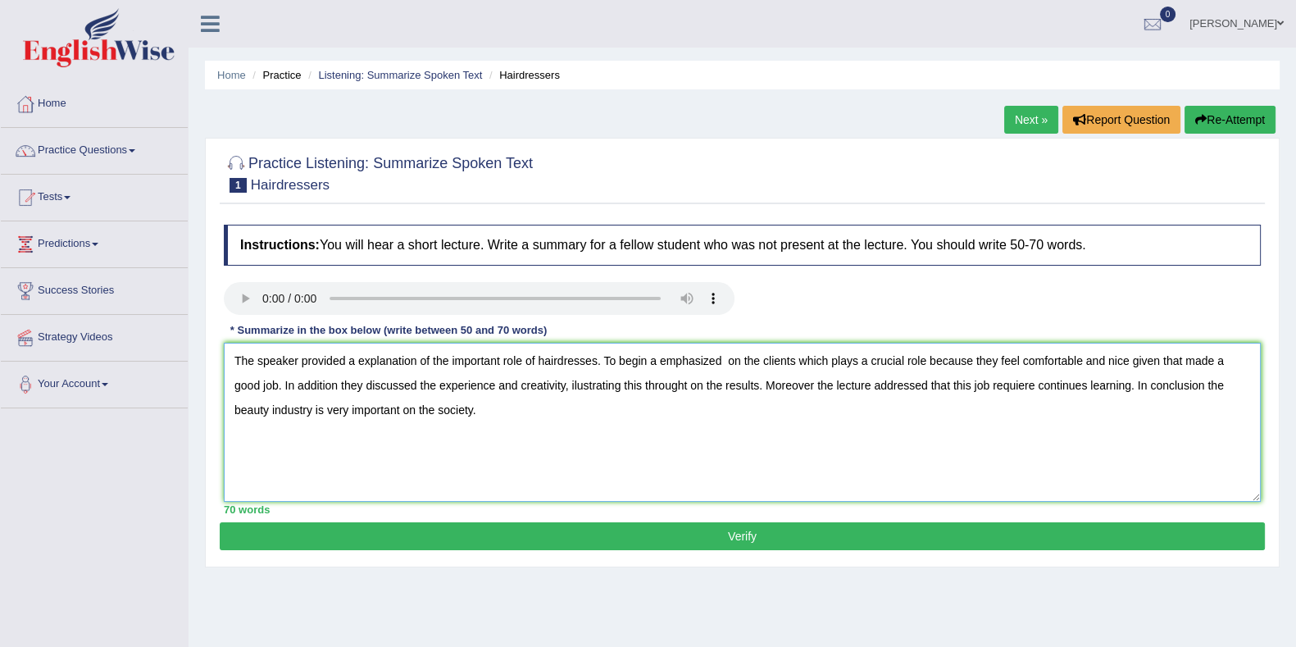
type textarea "The speaker provided a explanation of the important role of hairdresses. To beg…"
click at [779, 544] on button "Verify" at bounding box center [742, 536] width 1045 height 28
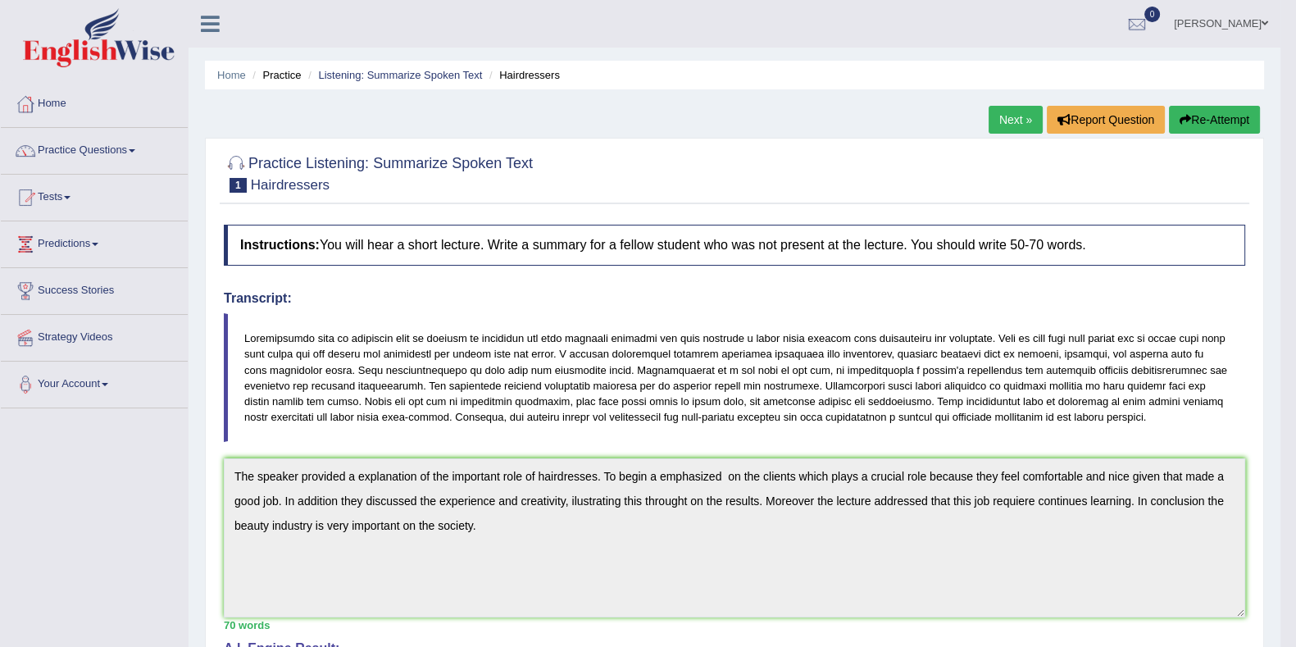
click at [1203, 121] on button "Re-Attempt" at bounding box center [1214, 120] width 91 height 28
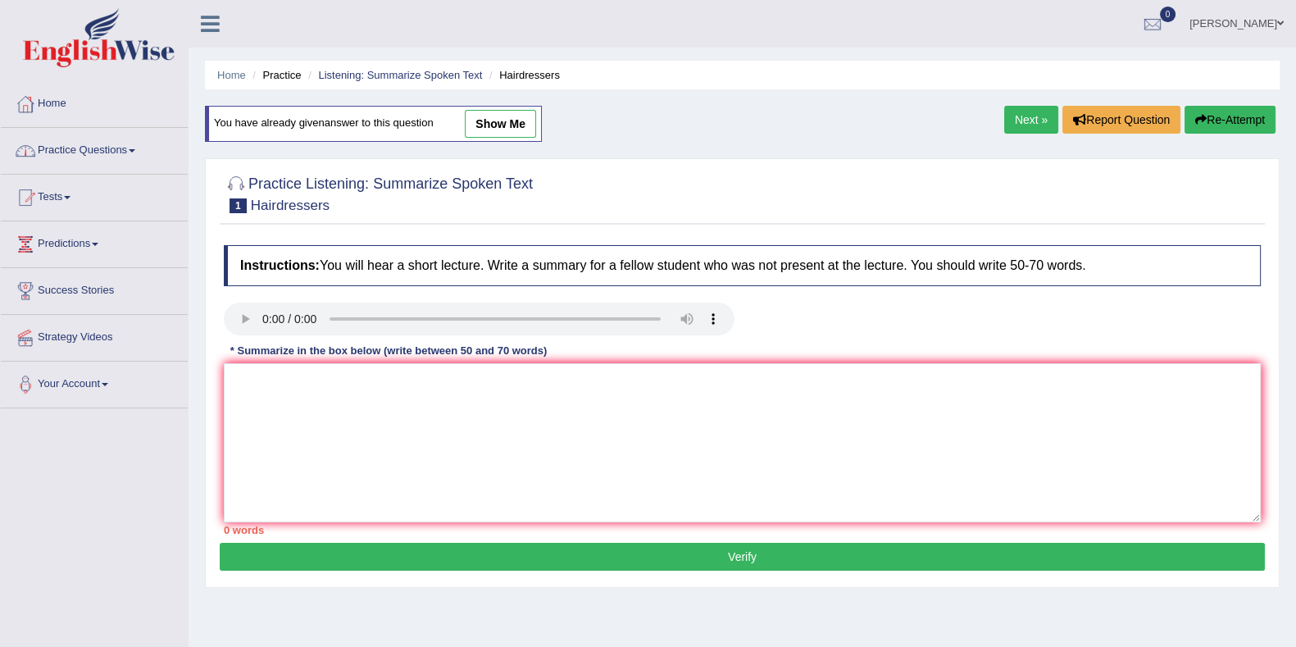
click at [78, 146] on link "Practice Questions" at bounding box center [94, 148] width 187 height 41
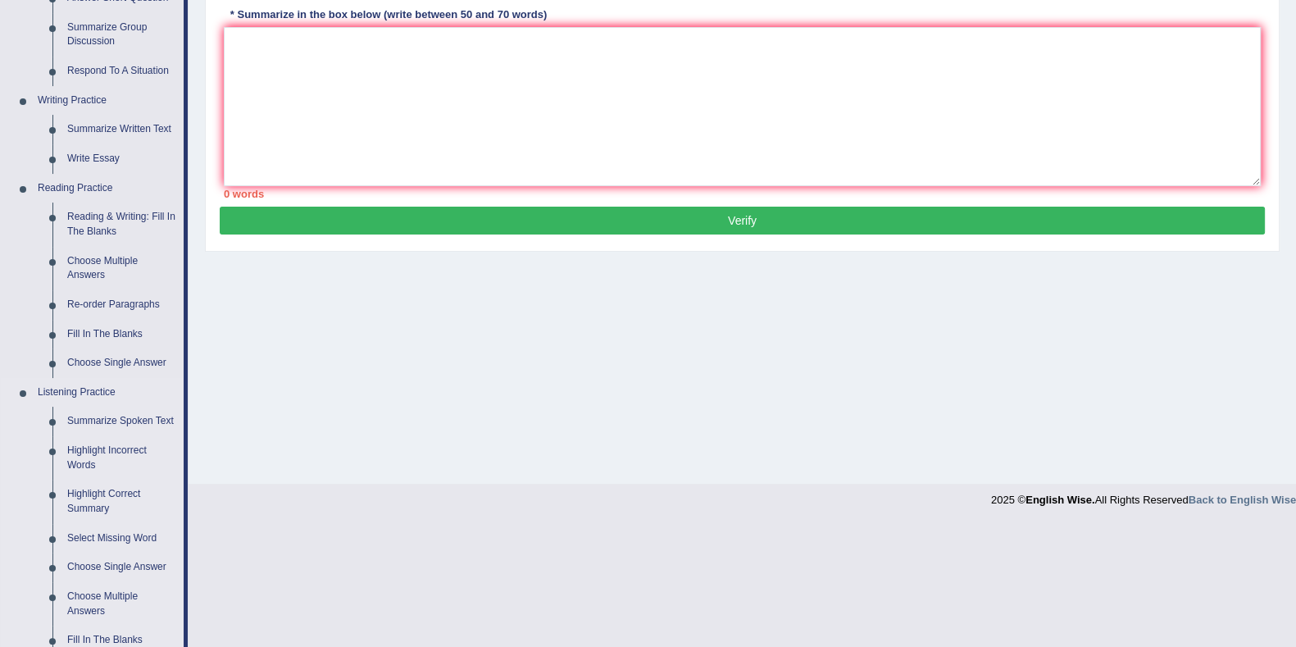
scroll to position [512, 0]
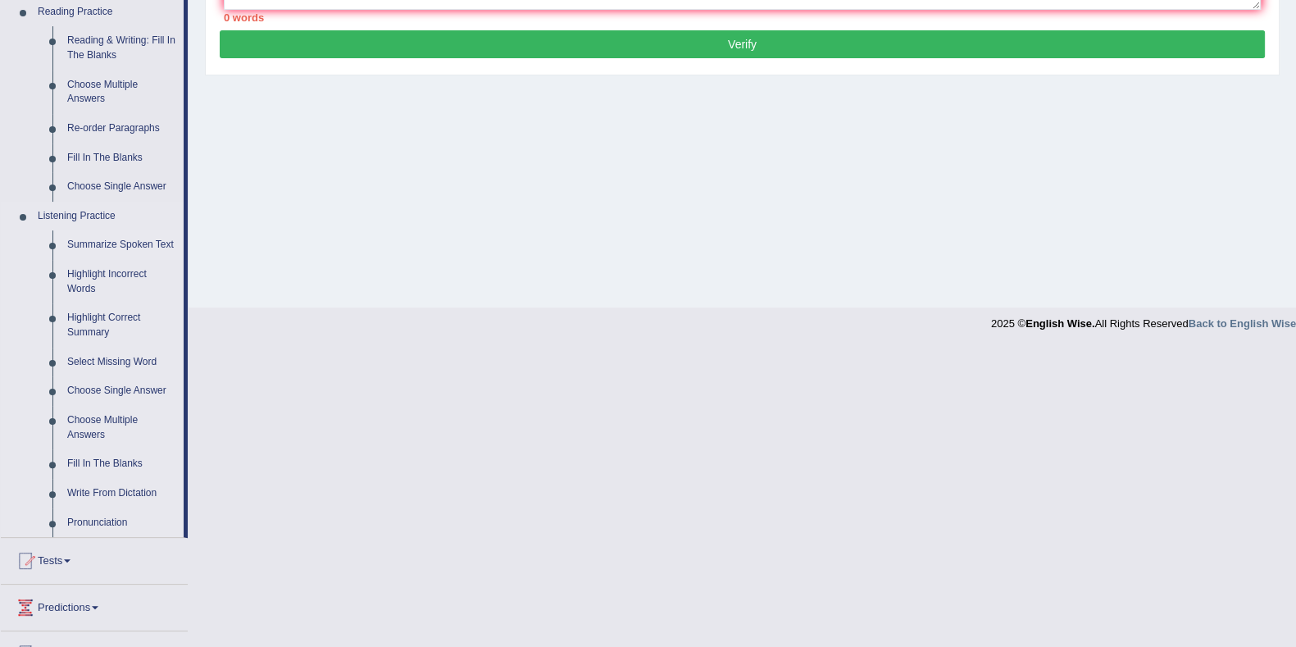
click at [125, 244] on link "Summarize Spoken Text" at bounding box center [122, 245] width 124 height 30
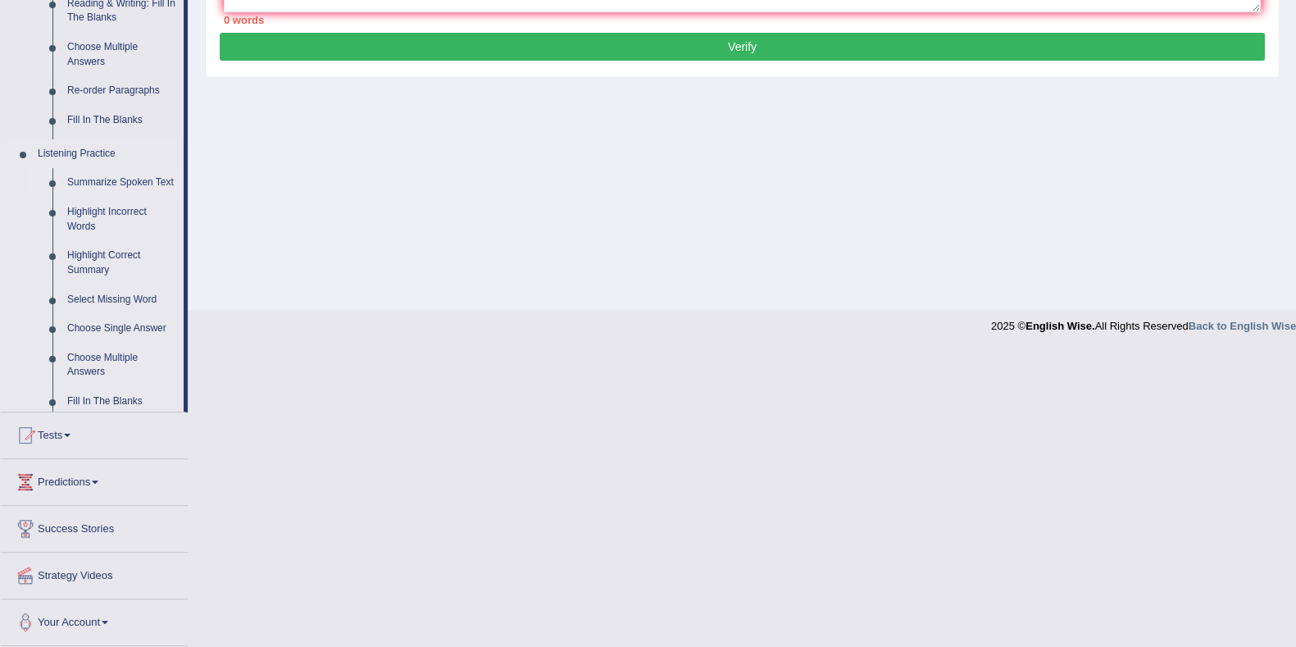
scroll to position [213, 0]
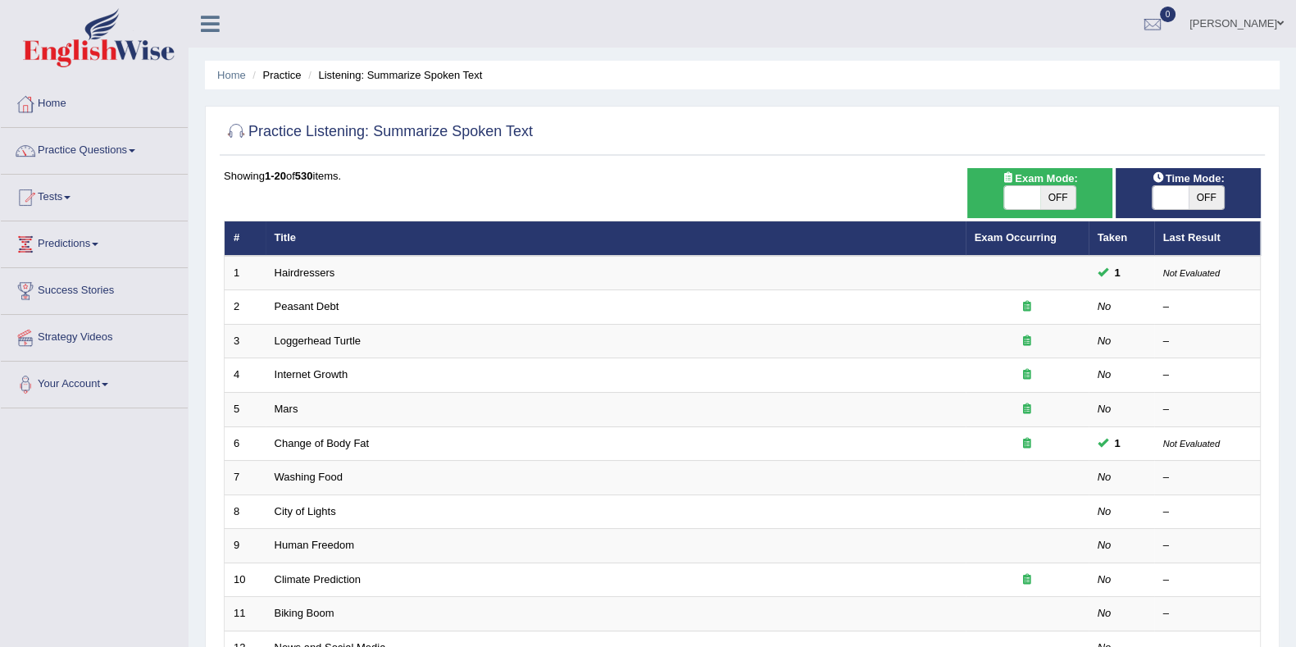
click at [1190, 186] on span "OFF" at bounding box center [1207, 197] width 36 height 23
checkbox input "true"
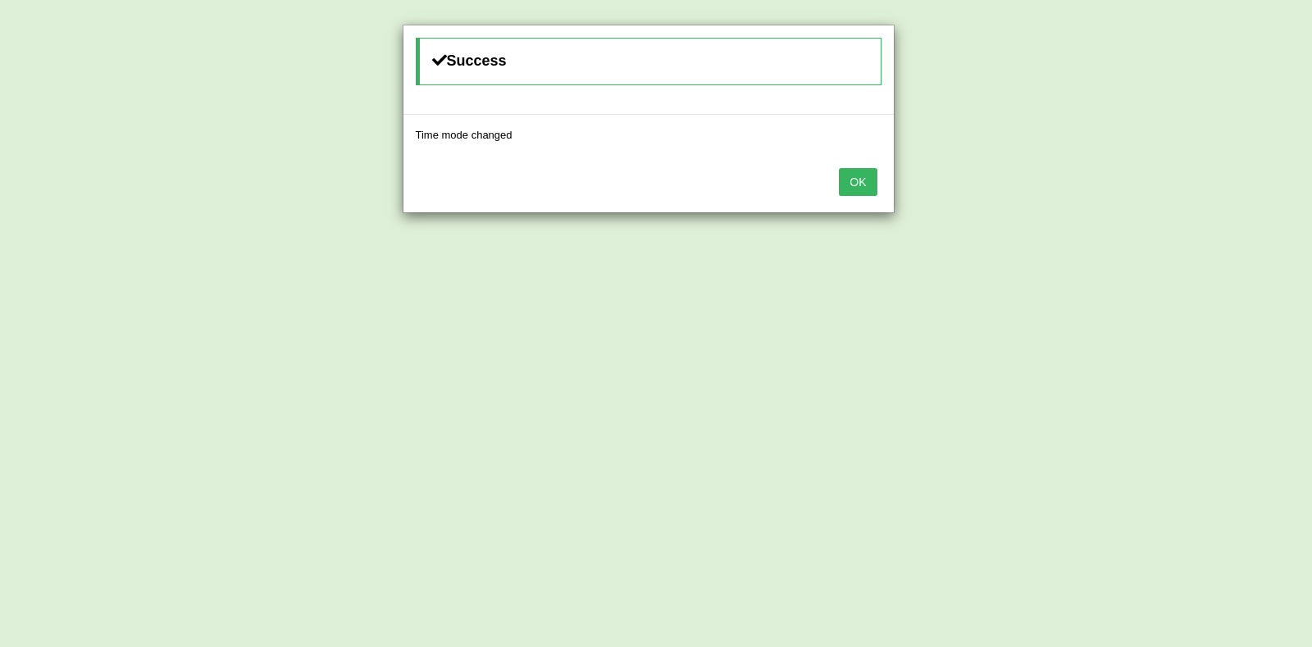
click at [885, 192] on div "OK" at bounding box center [648, 183] width 490 height 57
click at [877, 189] on div "OK" at bounding box center [648, 183] width 490 height 57
click at [873, 187] on button "OK" at bounding box center [858, 182] width 38 height 28
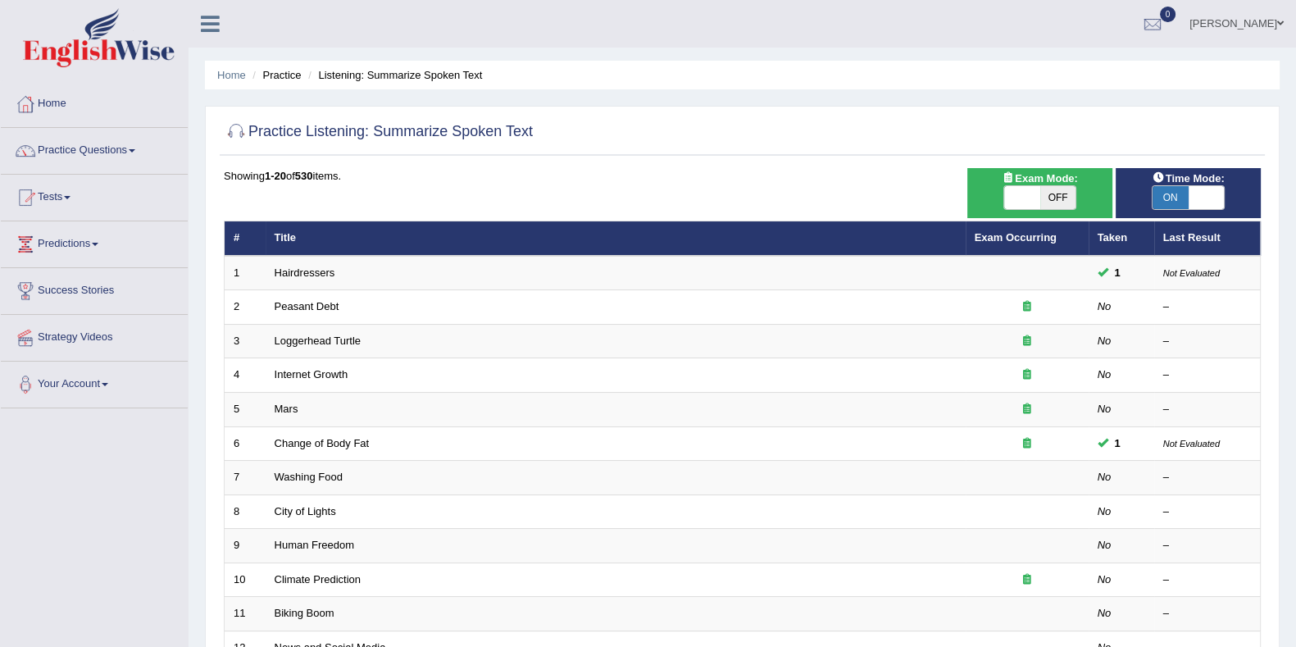
click at [1037, 198] on span at bounding box center [1022, 197] width 36 height 23
checkbox input "true"
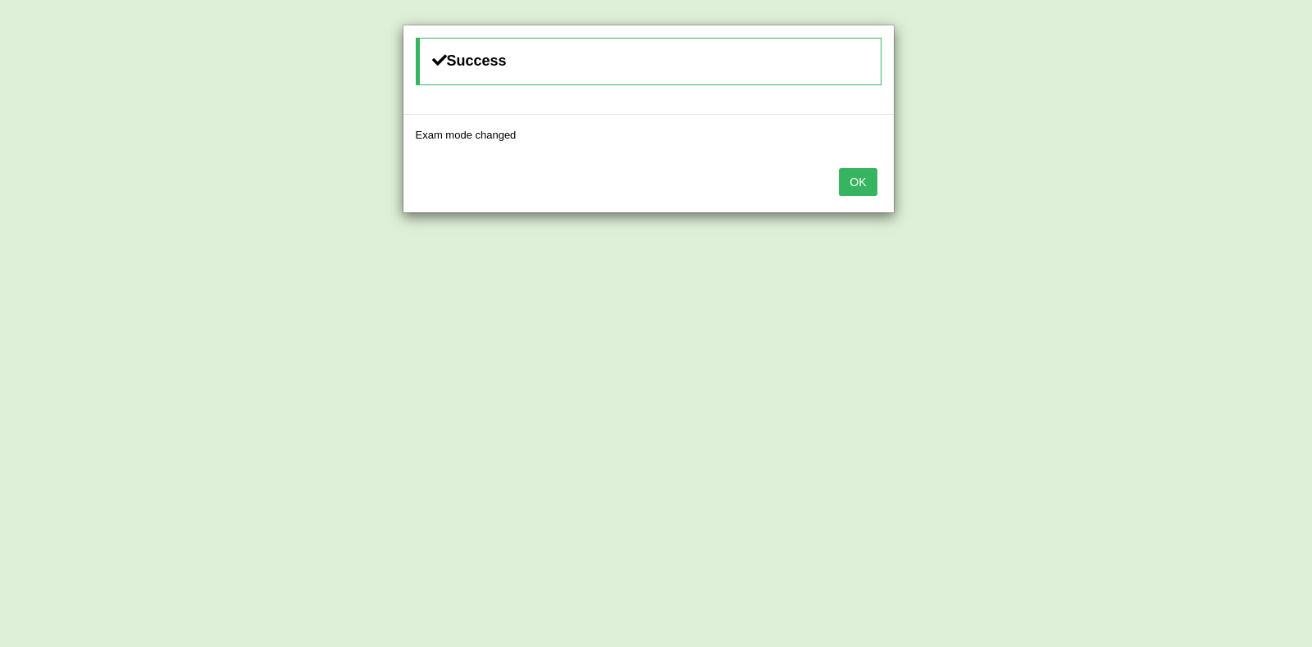
click at [881, 193] on div "OK" at bounding box center [648, 183] width 490 height 57
click at [866, 186] on button "OK" at bounding box center [858, 182] width 38 height 28
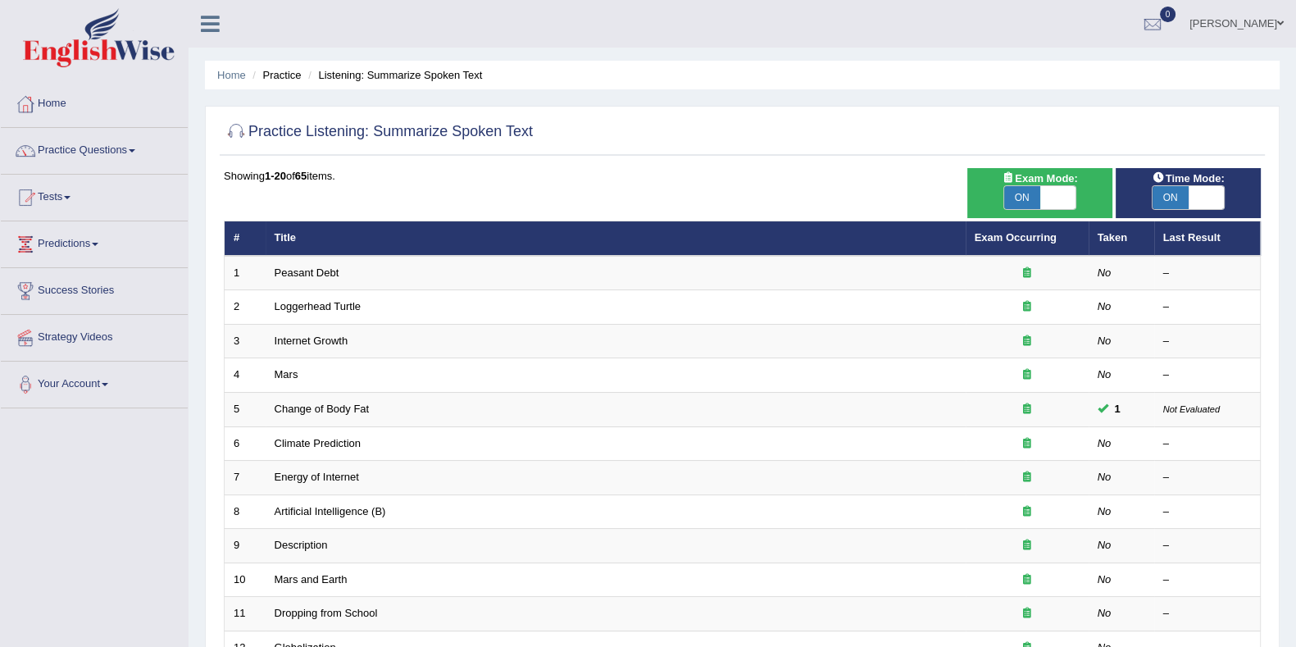
click at [1025, 200] on span "ON" at bounding box center [1022, 197] width 36 height 23
checkbox input "false"
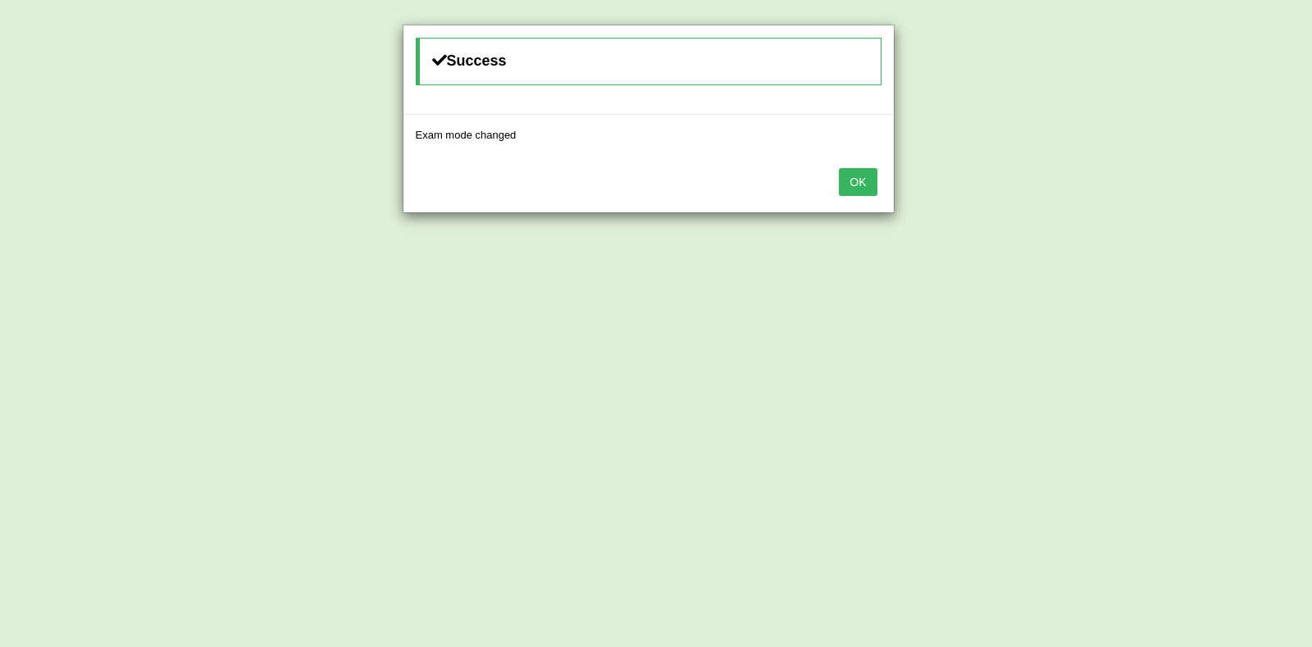
click at [873, 188] on button "OK" at bounding box center [858, 182] width 38 height 28
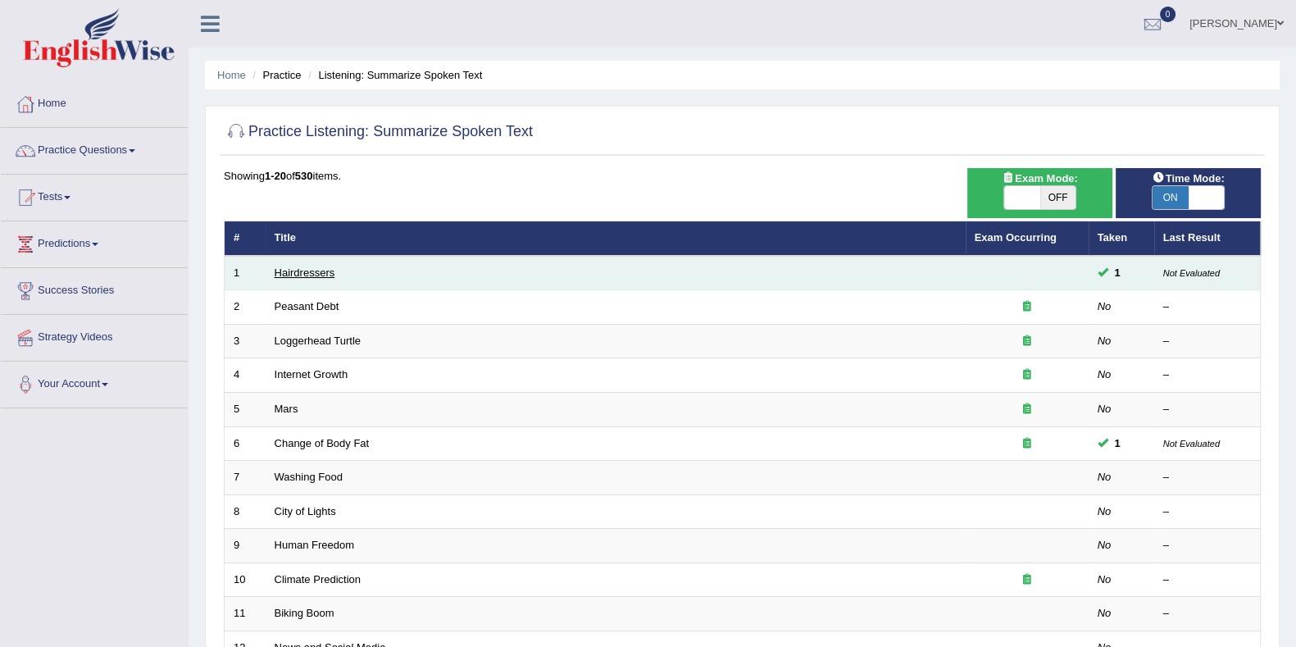
click at [327, 268] on link "Hairdressers" at bounding box center [305, 272] width 61 height 12
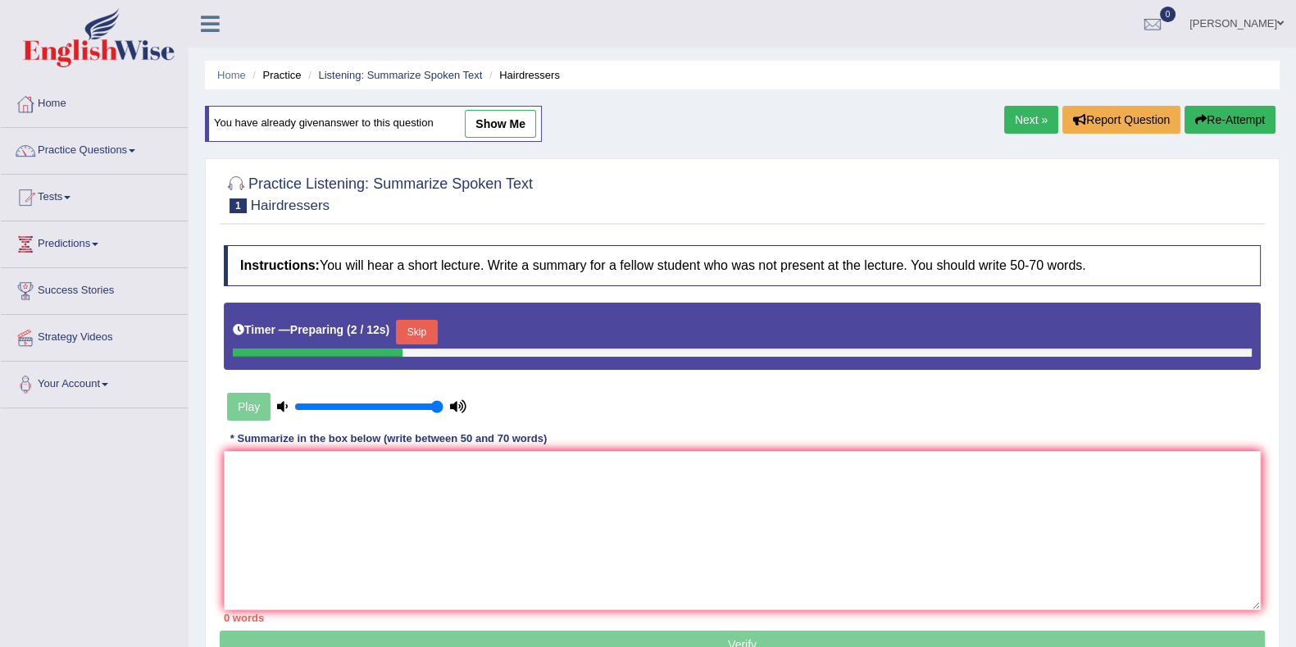
scroll to position [102, 0]
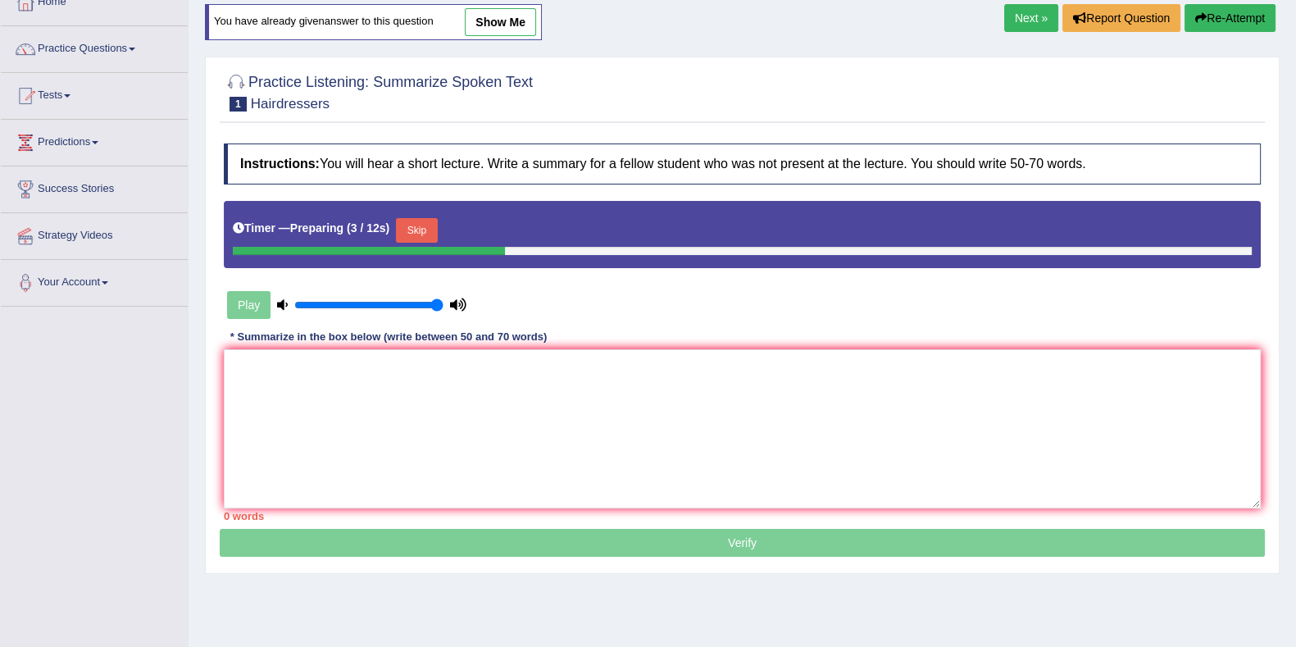
click at [433, 229] on button "Skip" at bounding box center [416, 230] width 41 height 25
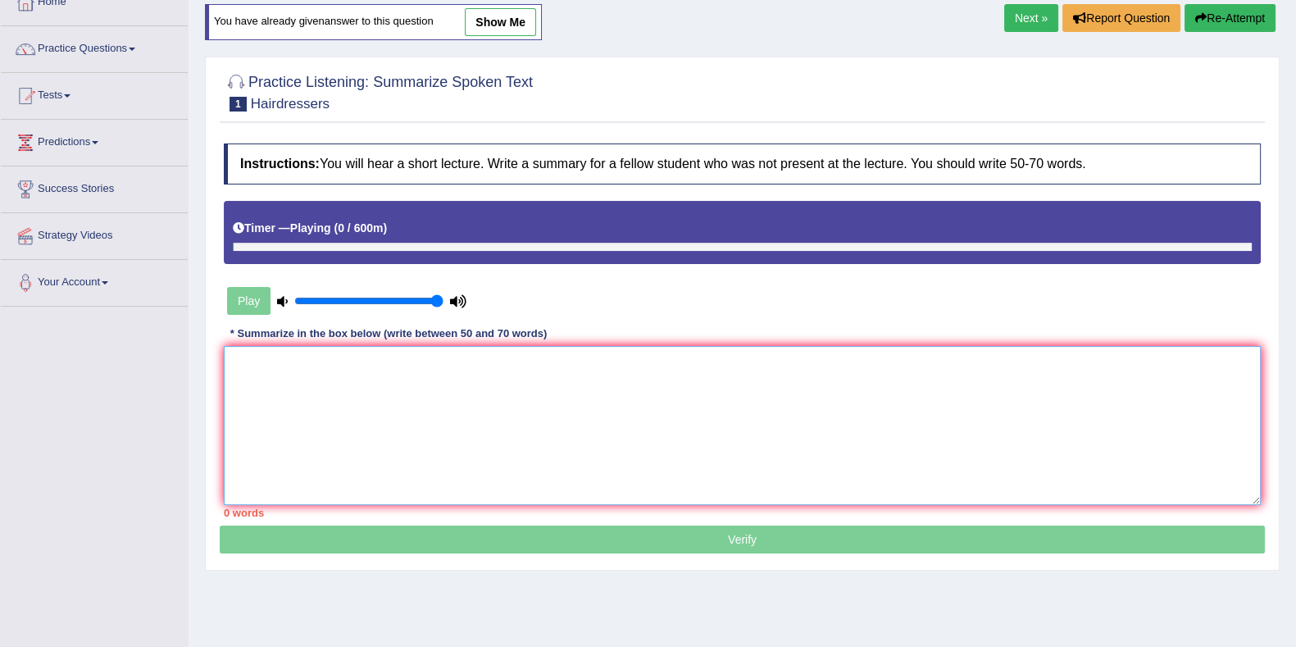
click at [436, 362] on textarea at bounding box center [742, 425] width 1037 height 159
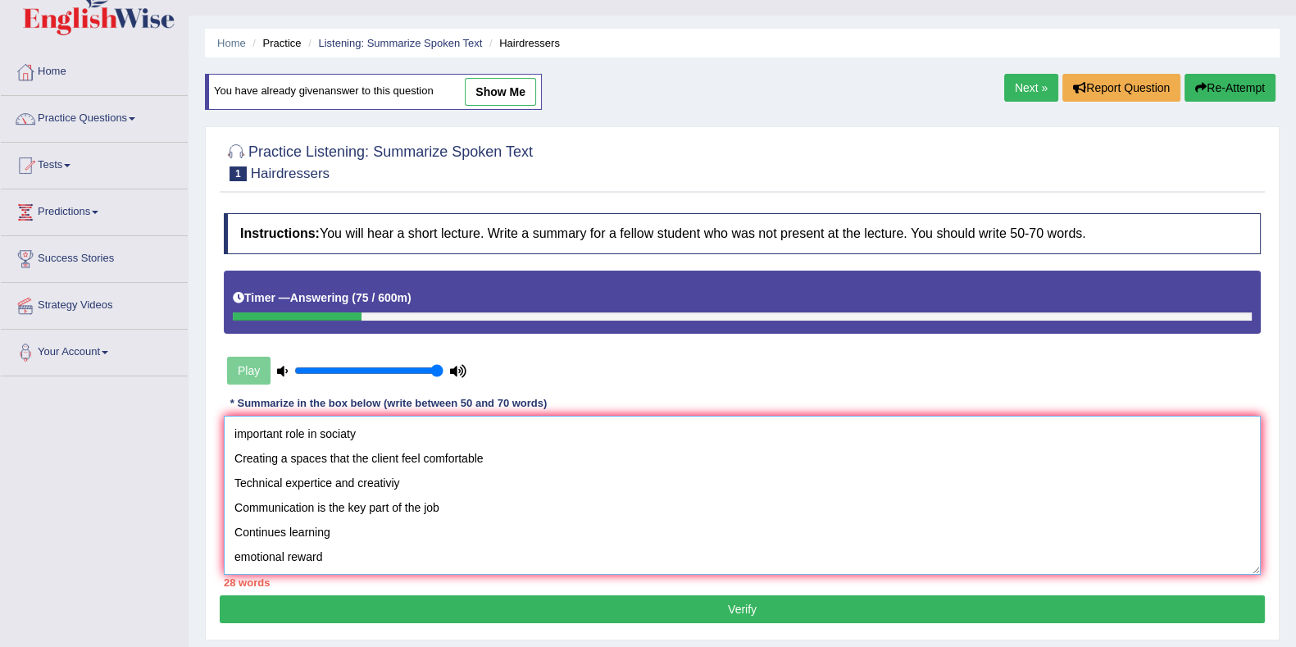
scroll to position [0, 0]
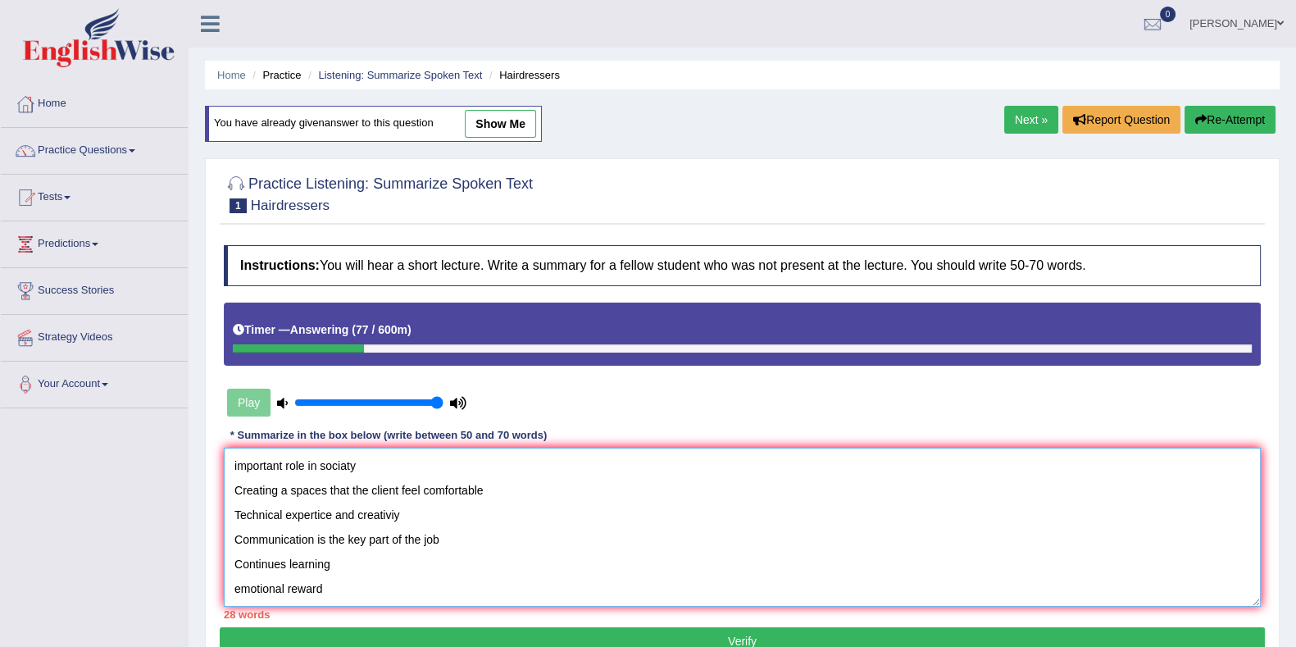
click at [233, 464] on textarea "important role in sociaty Creating a spaces that the client feel comfortable Te…" at bounding box center [742, 527] width 1037 height 159
drag, startPoint x: 503, startPoint y: 463, endPoint x: 615, endPoint y: 357, distance: 154.3
click at [501, 463] on textarea "The speaker explain how this job is important role in sociaty Creating a spaces…" at bounding box center [742, 527] width 1037 height 159
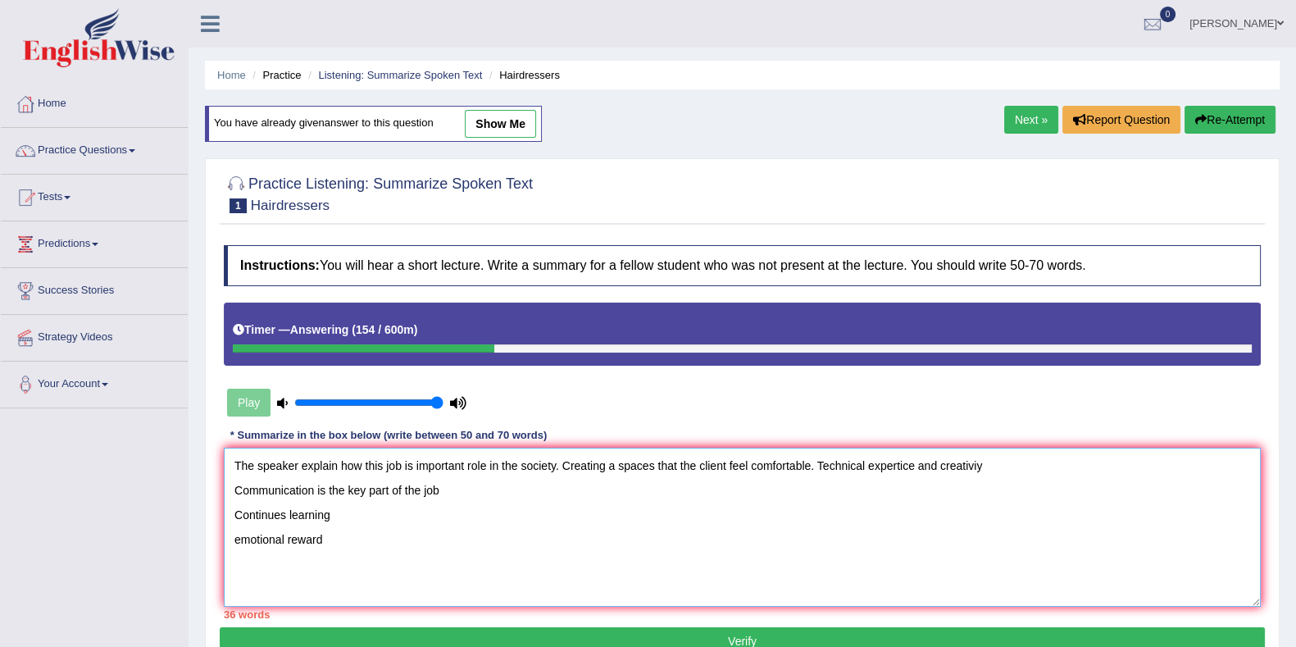
click at [557, 465] on textarea "The speaker explain how this job is important role in the society. Creating a s…" at bounding box center [742, 527] width 1037 height 159
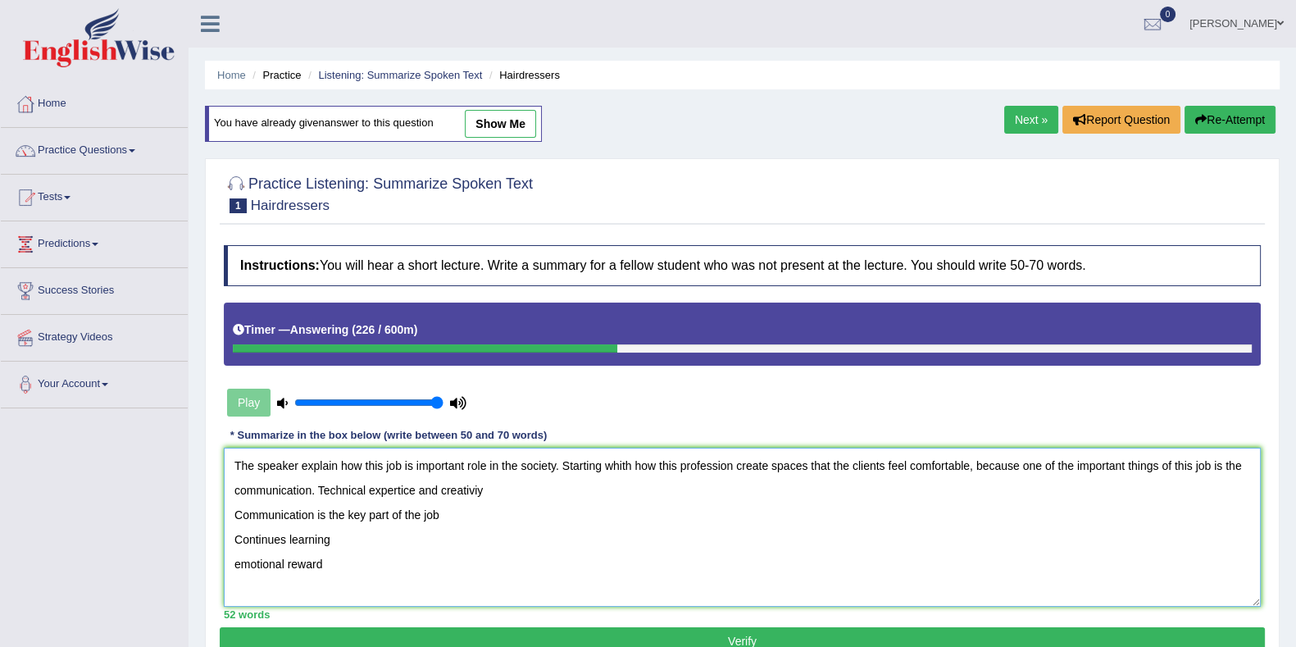
drag, startPoint x: 449, startPoint y: 516, endPoint x: 234, endPoint y: 514, distance: 215.6
click at [234, 514] on textarea "The speaker explain how this job is important role in the society. Starting whi…" at bounding box center [742, 527] width 1037 height 159
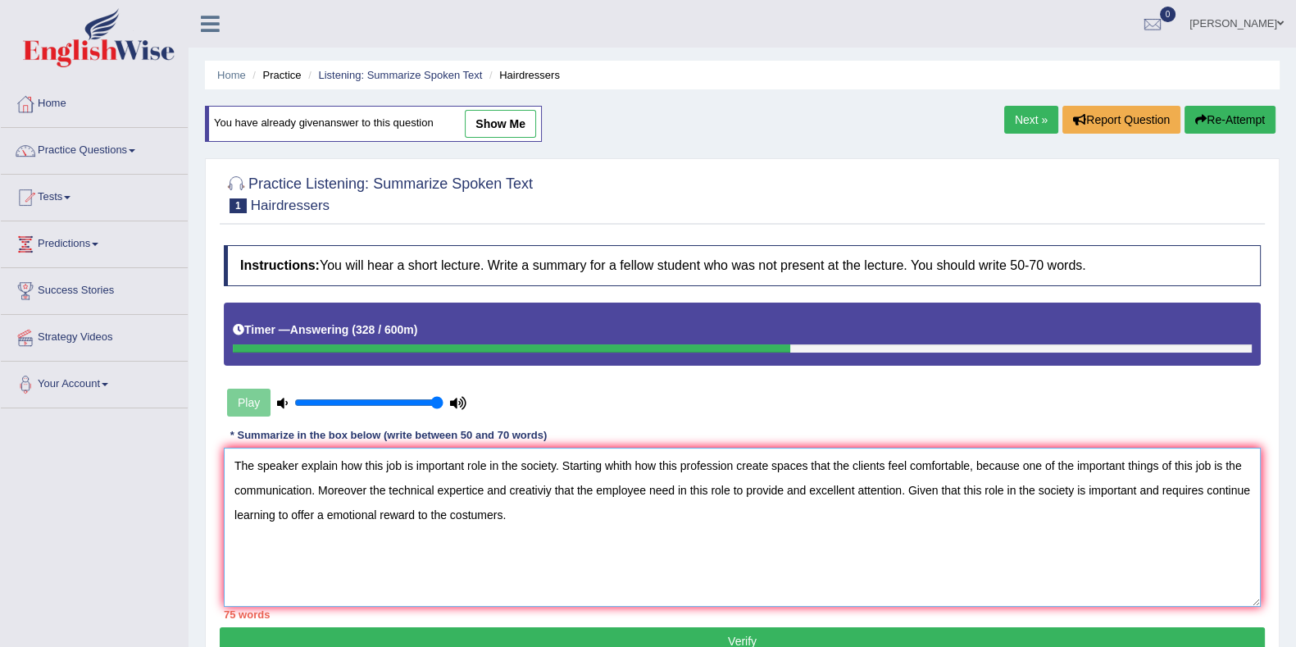
click at [1201, 485] on textarea "The speaker explain how this job is important role in the society. Starting whi…" at bounding box center [742, 527] width 1037 height 159
drag, startPoint x: 320, startPoint y: 511, endPoint x: 278, endPoint y: 511, distance: 41.8
click at [278, 511] on textarea "The speaker explain how this job is important role in the society. Starting whi…" at bounding box center [742, 527] width 1037 height 159
click at [476, 519] on textarea "The speaker explain how this job is important role in the society. Starting whi…" at bounding box center [742, 527] width 1037 height 159
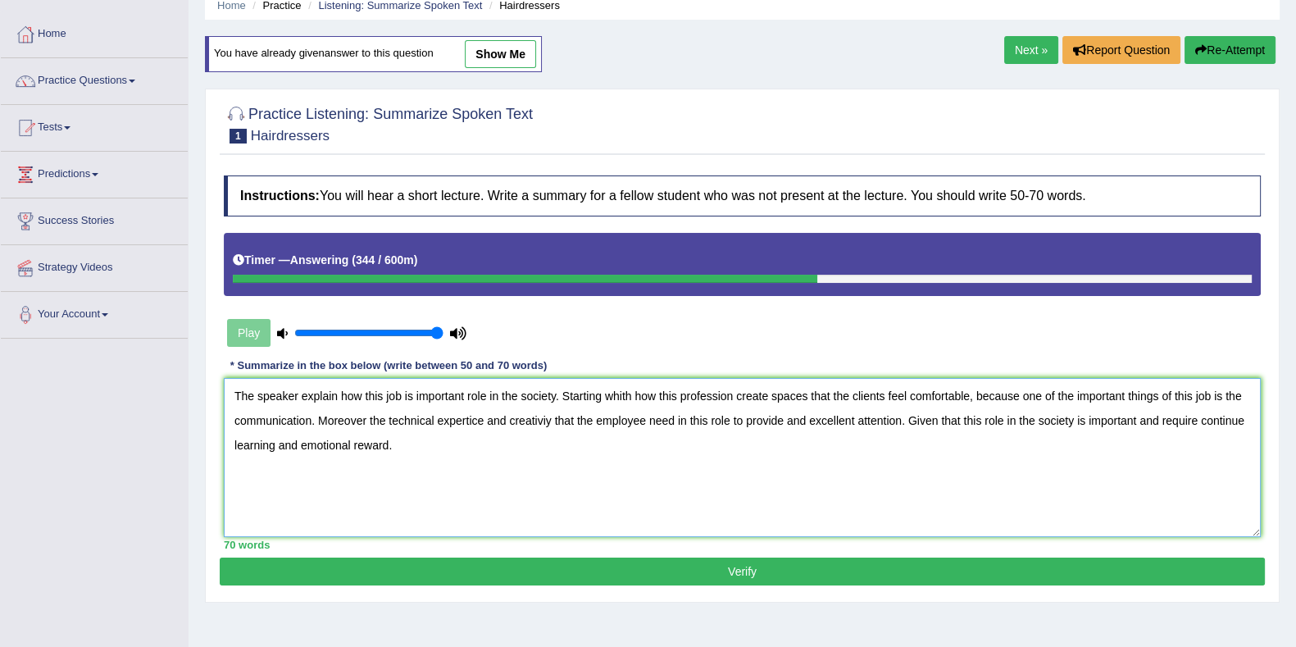
scroll to position [102, 0]
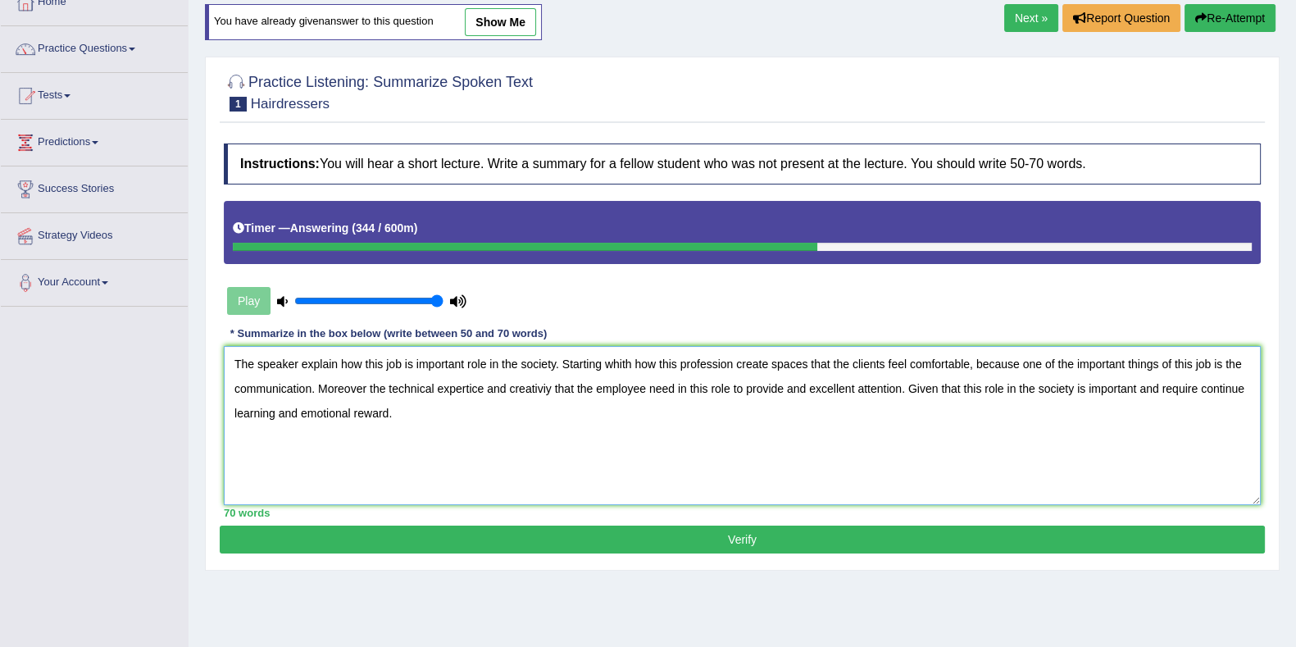
type textarea "The speaker explain how this job is important role in the society. Starting whi…"
click at [591, 521] on div "Instructions: You will hear a short lecture. Write a summary for a fellow stude…" at bounding box center [742, 330] width 1045 height 390
click at [597, 526] on button "Verify" at bounding box center [742, 540] width 1045 height 28
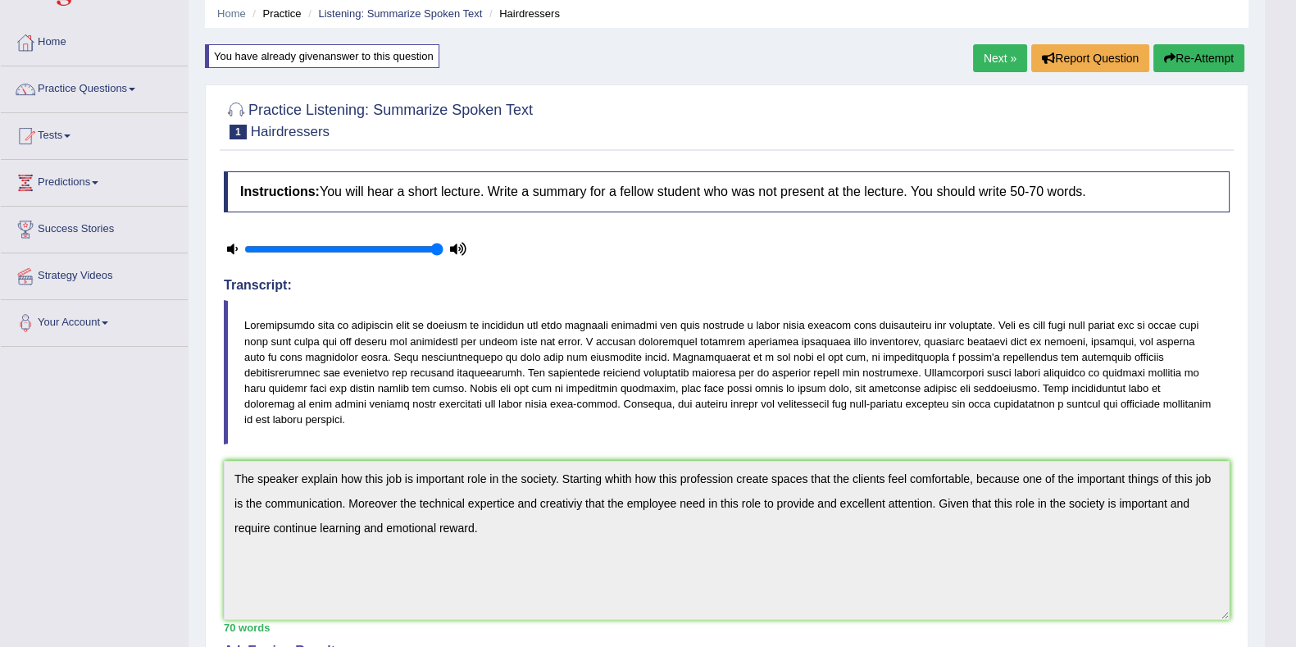
scroll to position [0, 0]
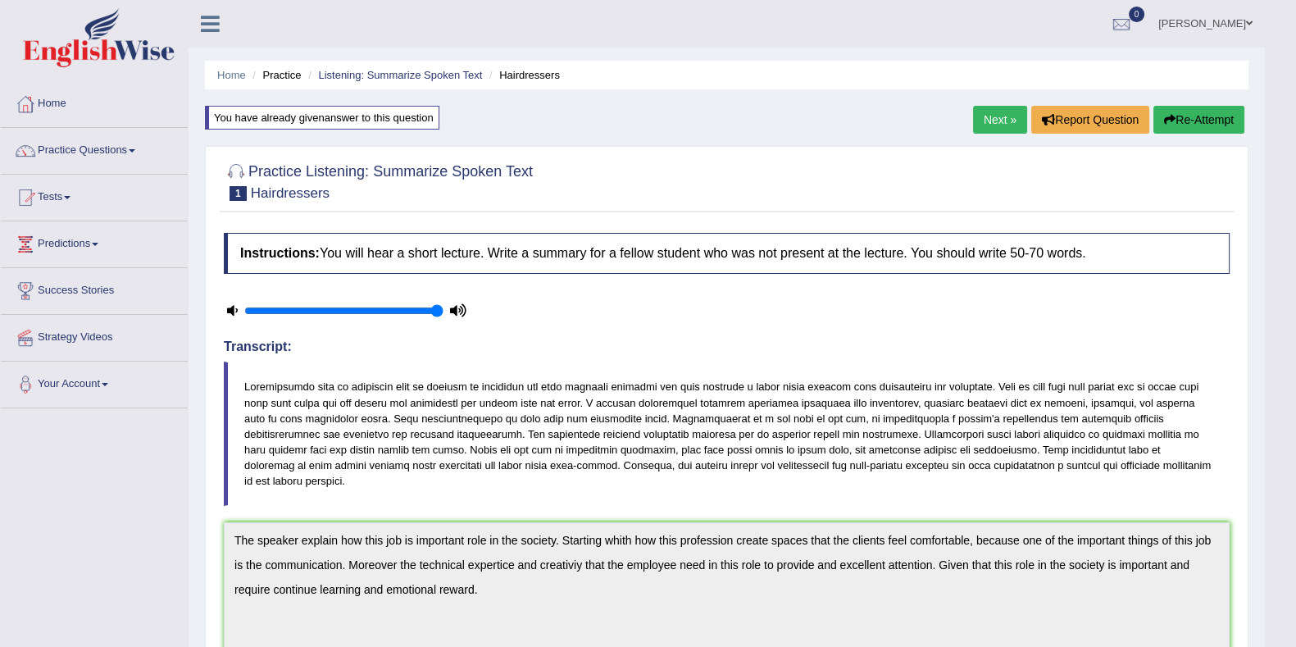
click at [990, 118] on link "Next »" at bounding box center [1000, 120] width 54 height 28
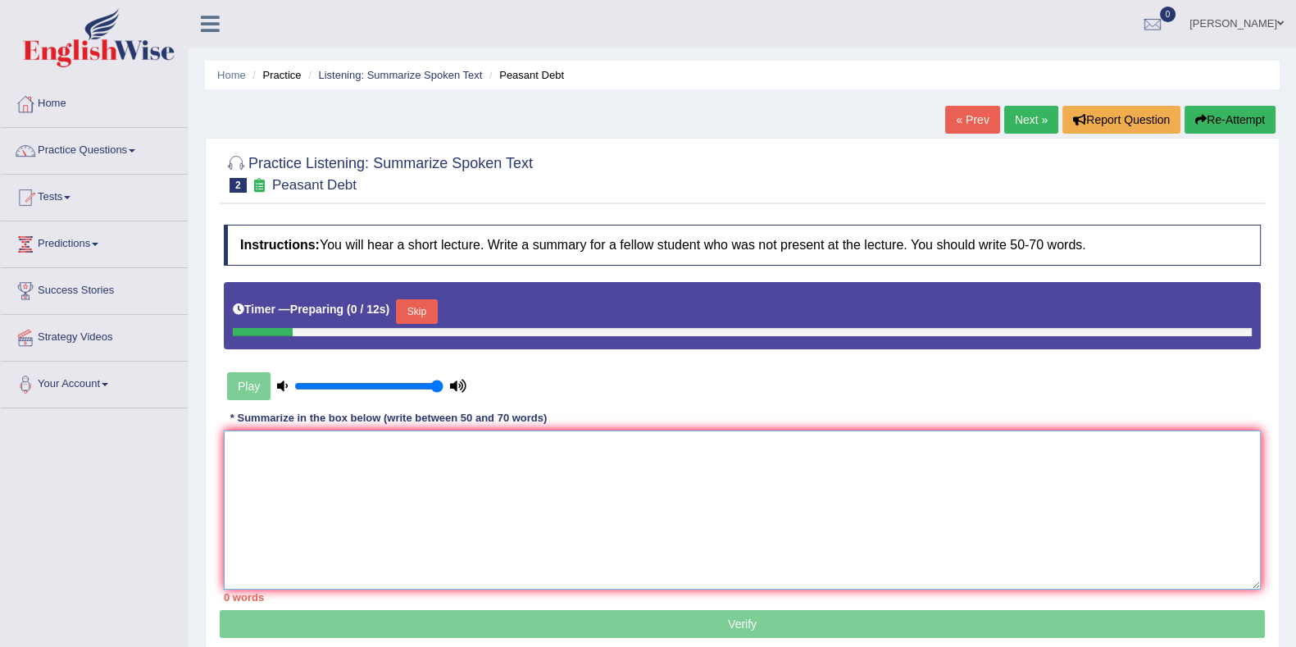
click at [425, 499] on textarea at bounding box center [742, 509] width 1037 height 159
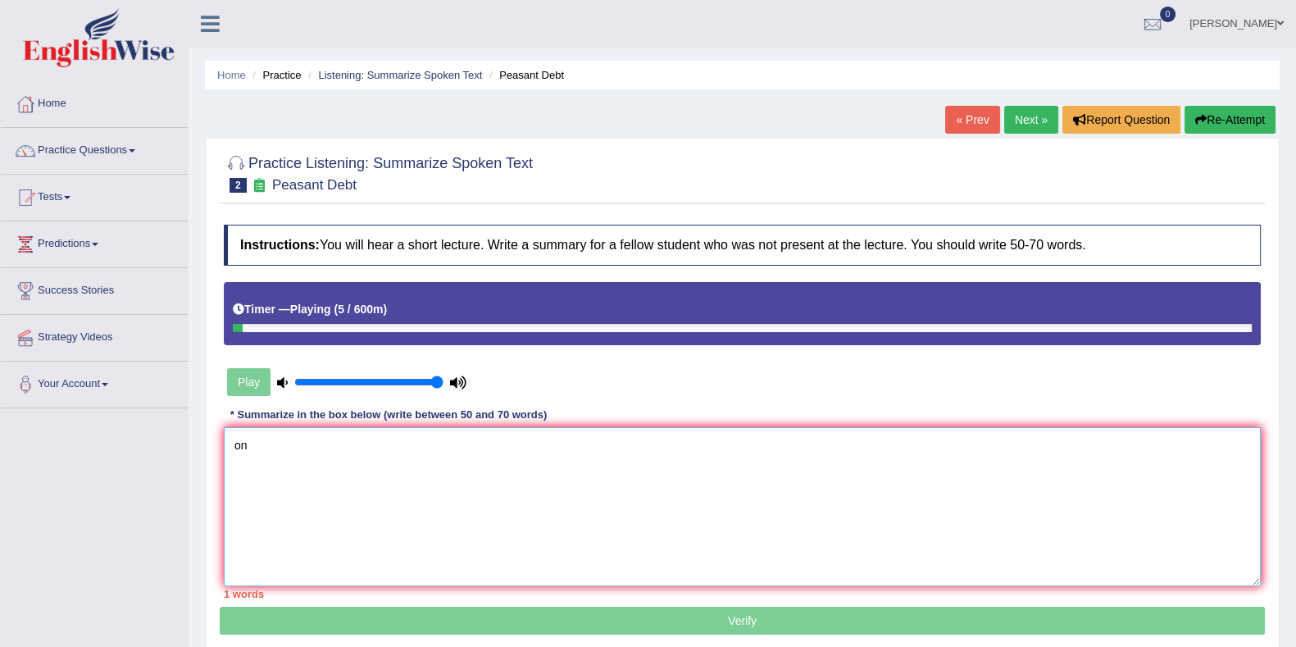
type textarea "o"
type textarea "h"
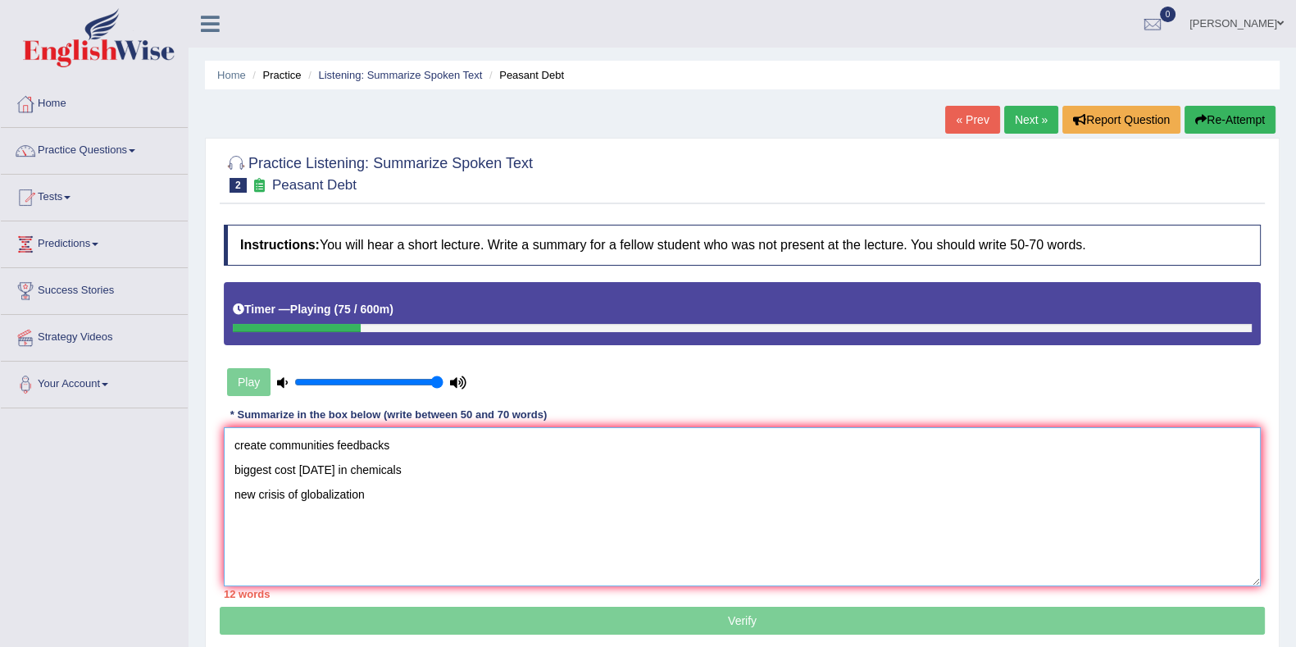
type textarea "create communities feedbacks biggest cost today in chemicals new crisis of glob…"
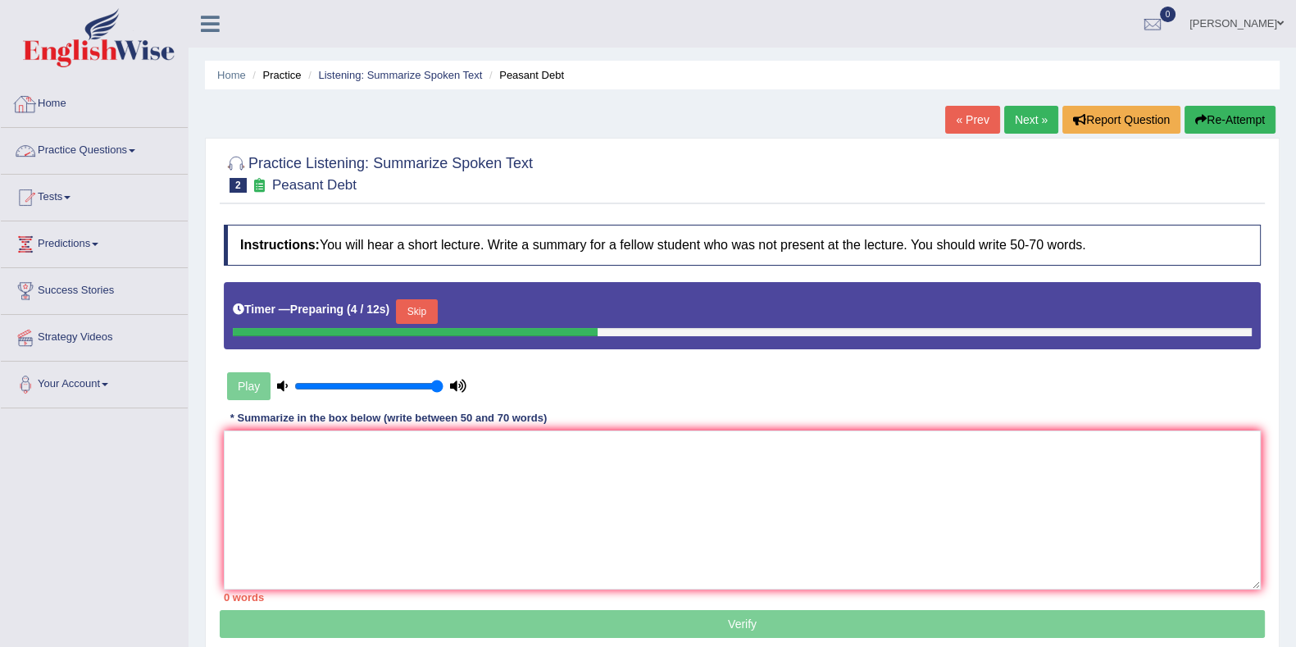
click at [73, 116] on link "Home" at bounding box center [94, 101] width 187 height 41
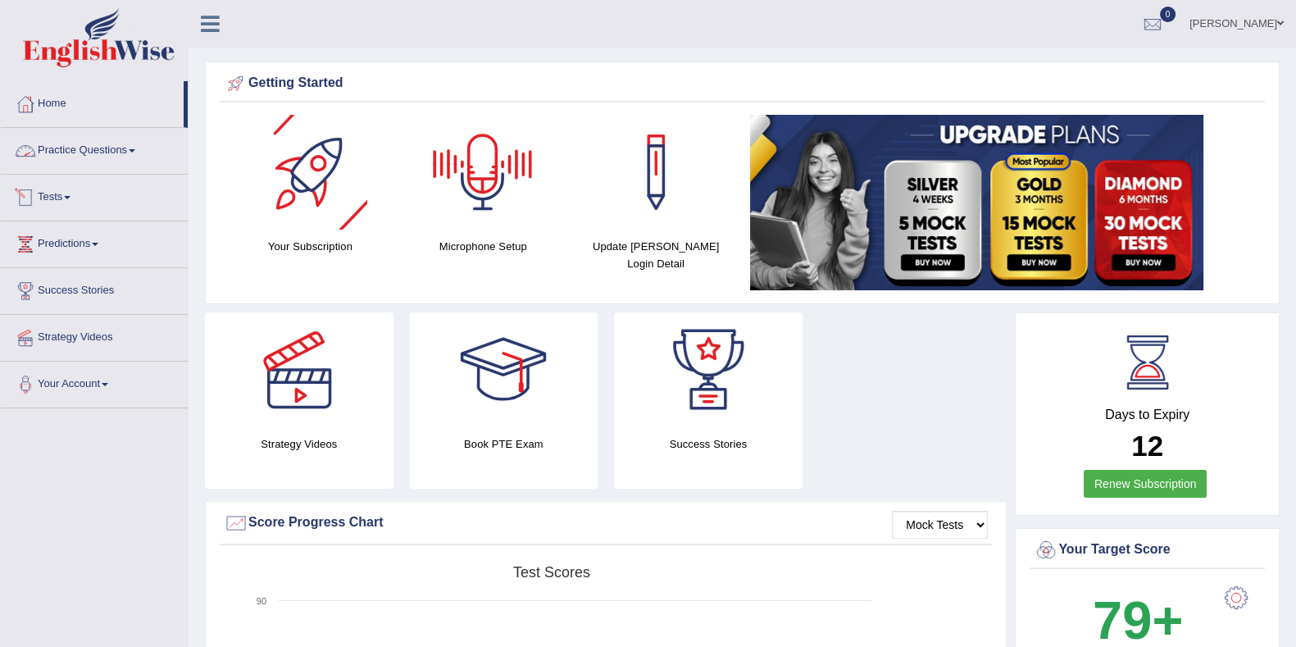
click at [86, 139] on link "Practice Questions" at bounding box center [94, 148] width 187 height 41
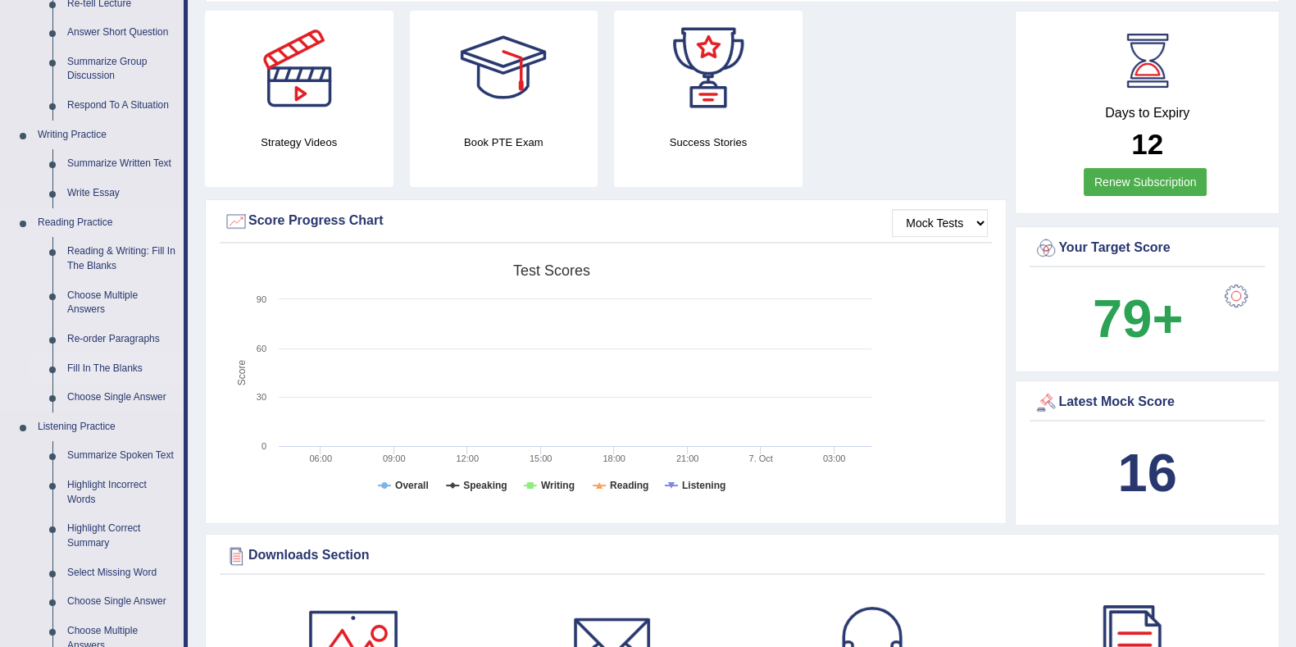
scroll to position [307, 0]
